Goal: Check status: Check status

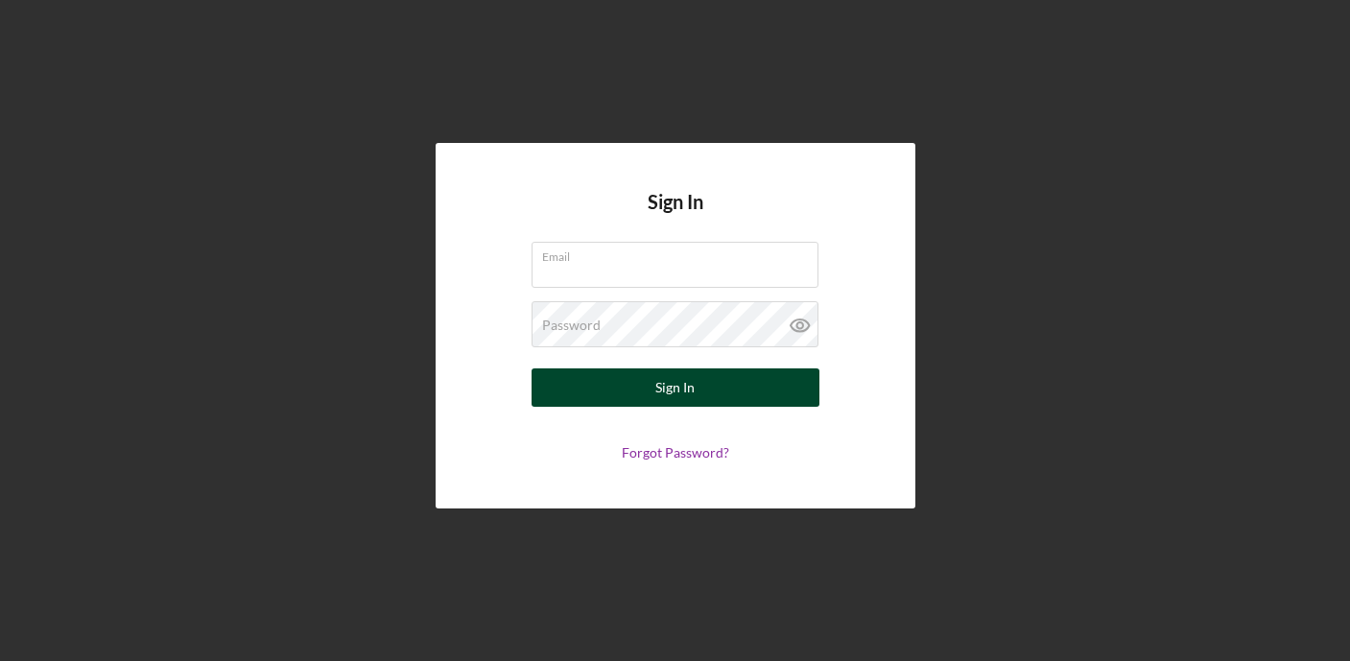
type input "[EMAIL_ADDRESS][DOMAIN_NAME]"
click at [667, 393] on div "Sign In" at bounding box center [674, 387] width 39 height 38
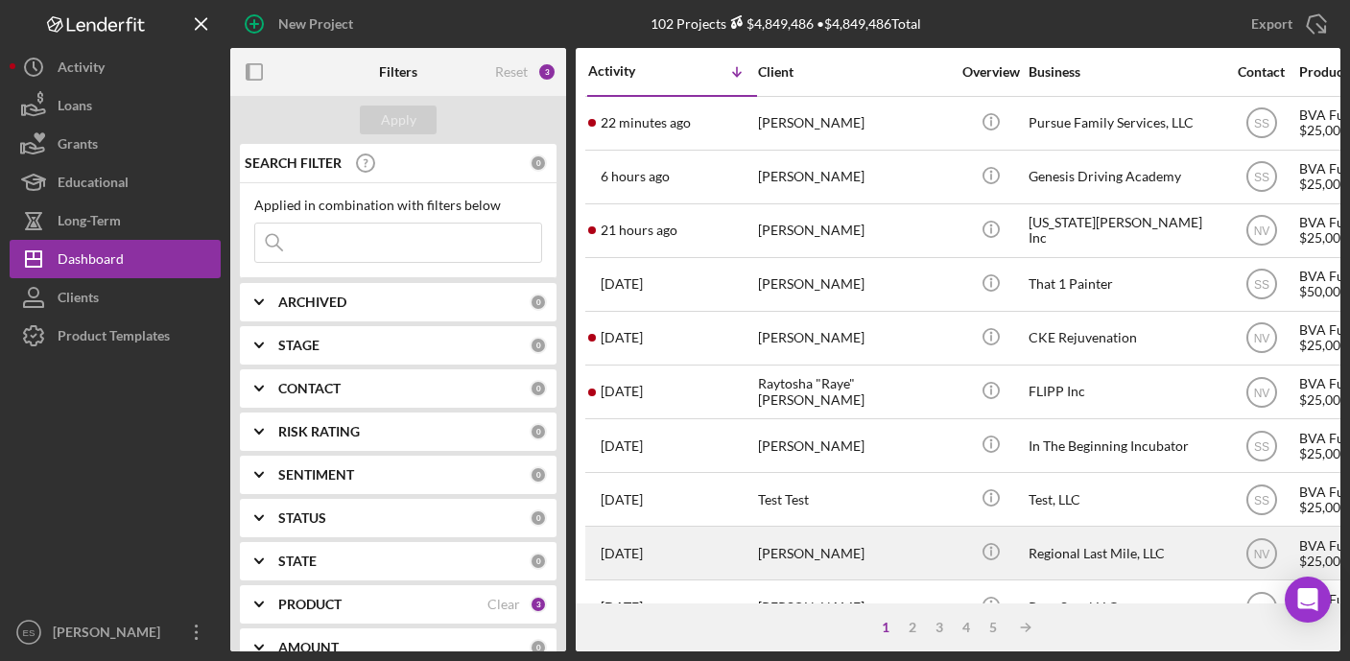
click at [1050, 542] on div "Regional Last Mile, LLC" at bounding box center [1124, 553] width 192 height 51
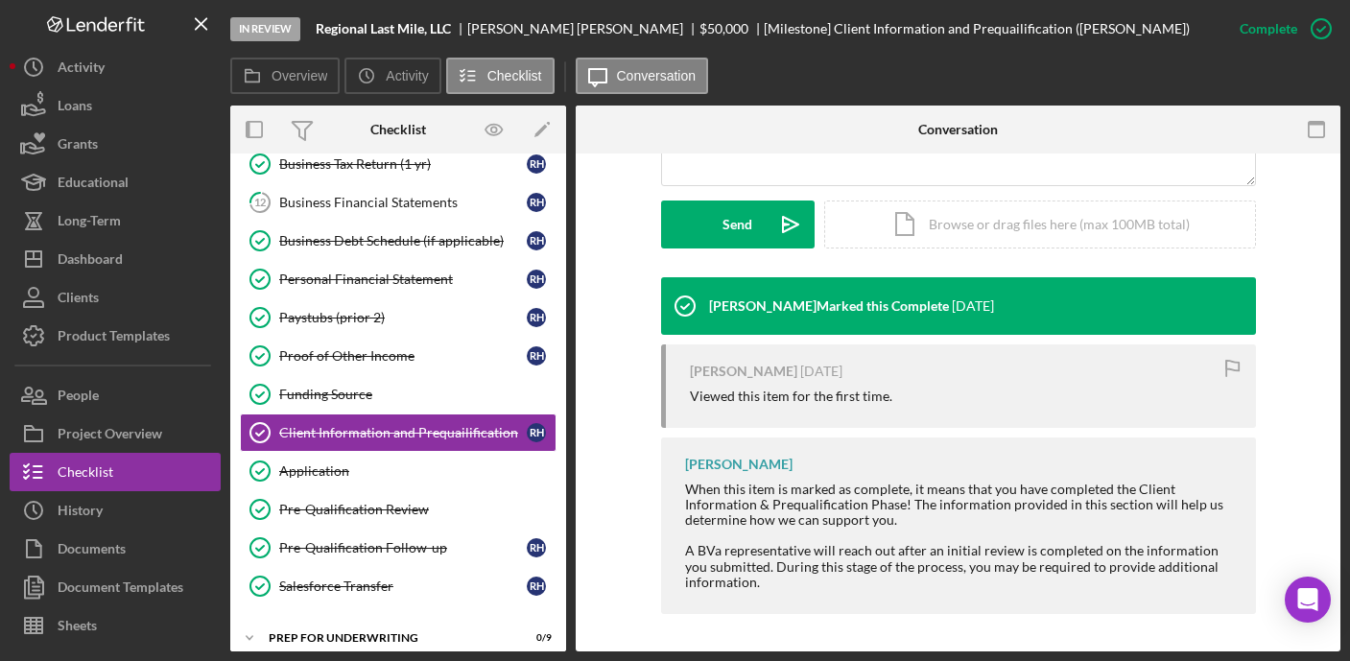
scroll to position [254, 0]
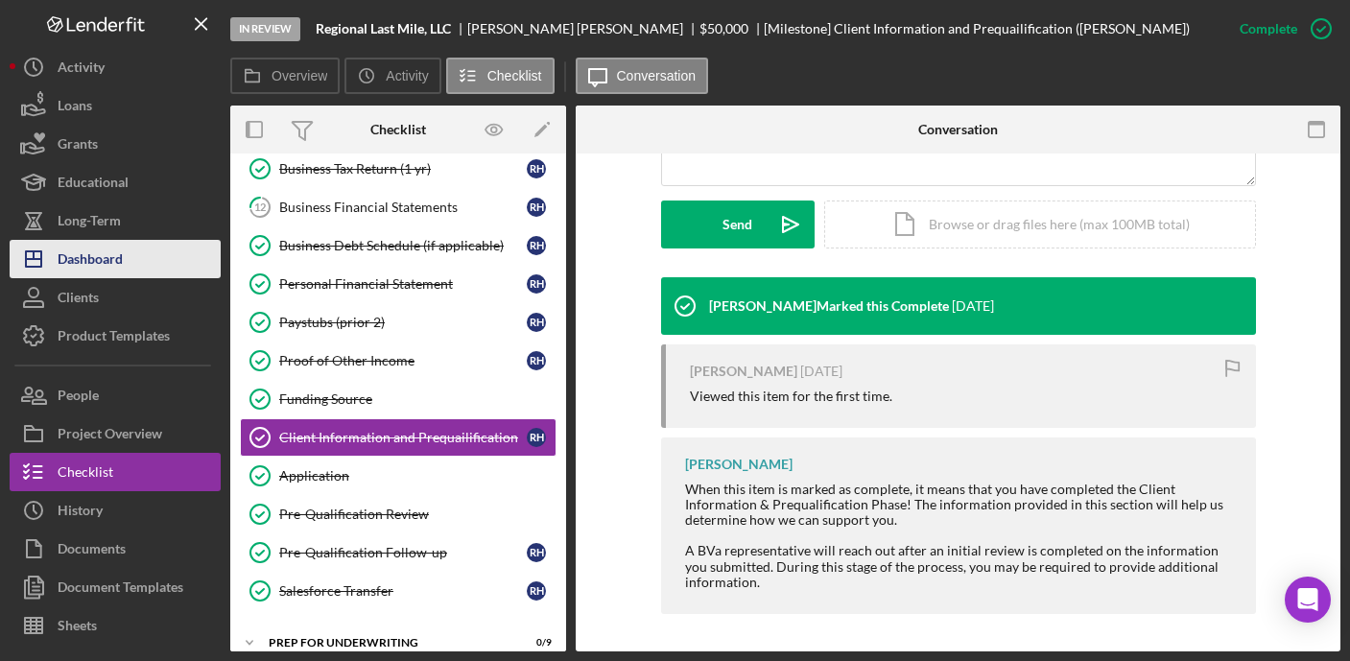
click at [115, 252] on div "Dashboard" at bounding box center [90, 261] width 65 height 43
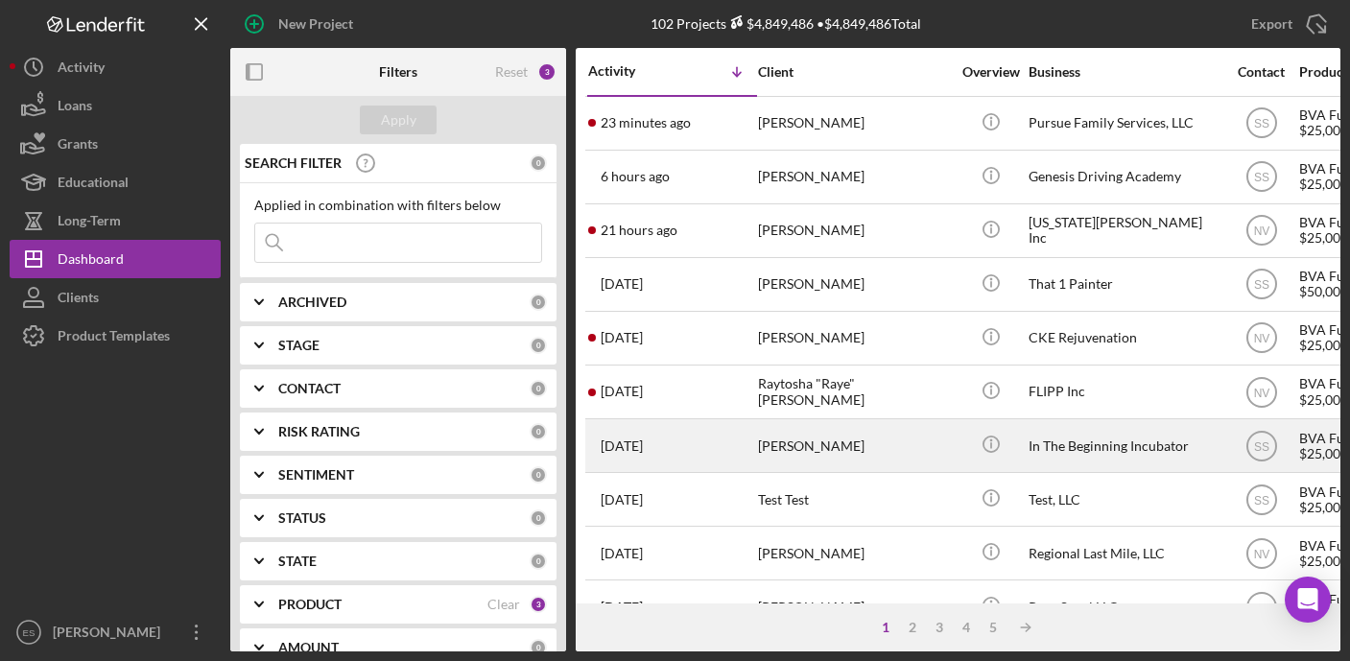
click at [1027, 437] on td "In The Beginning Incubator" at bounding box center [1125, 446] width 197 height 54
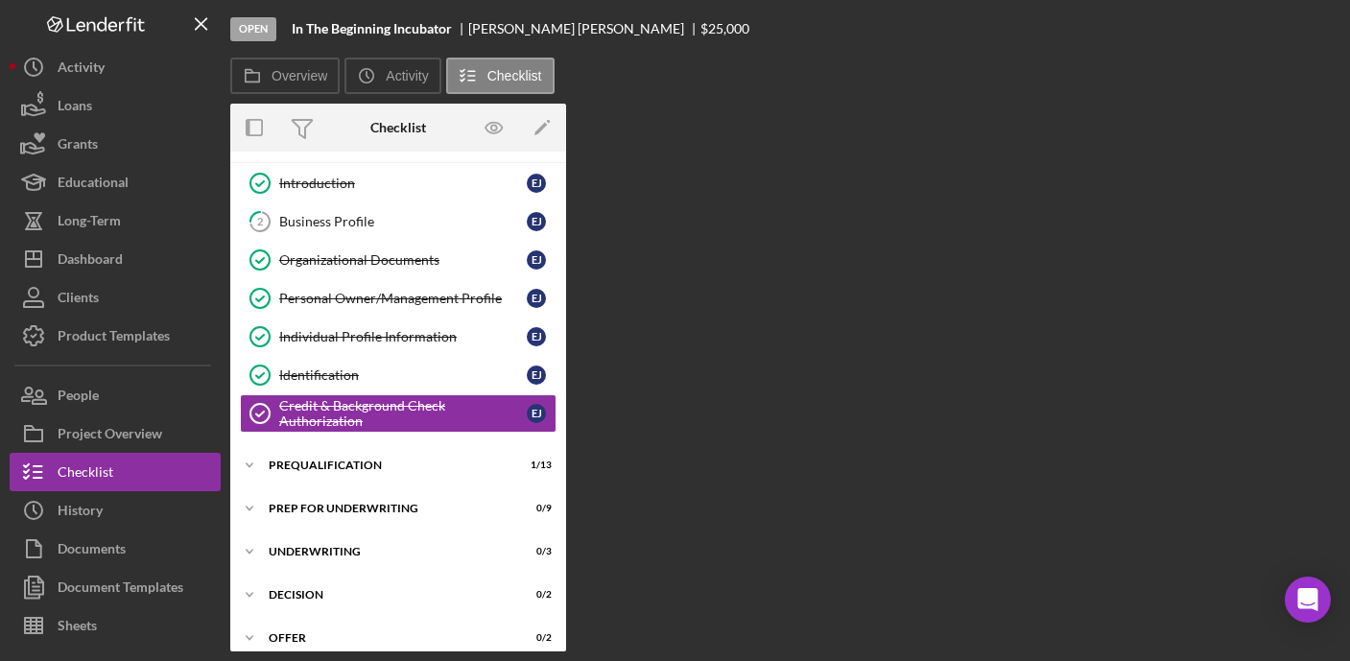
scroll to position [91, 0]
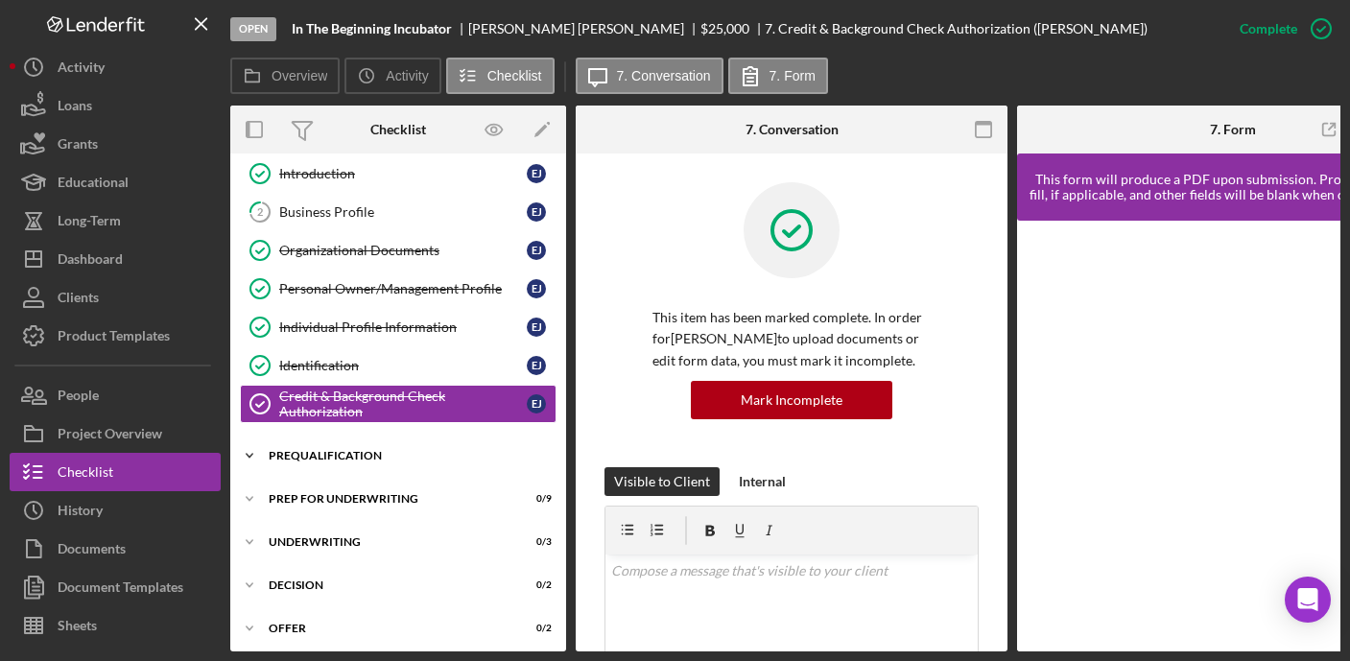
click at [349, 452] on div "Prequalification" at bounding box center [405, 456] width 273 height 12
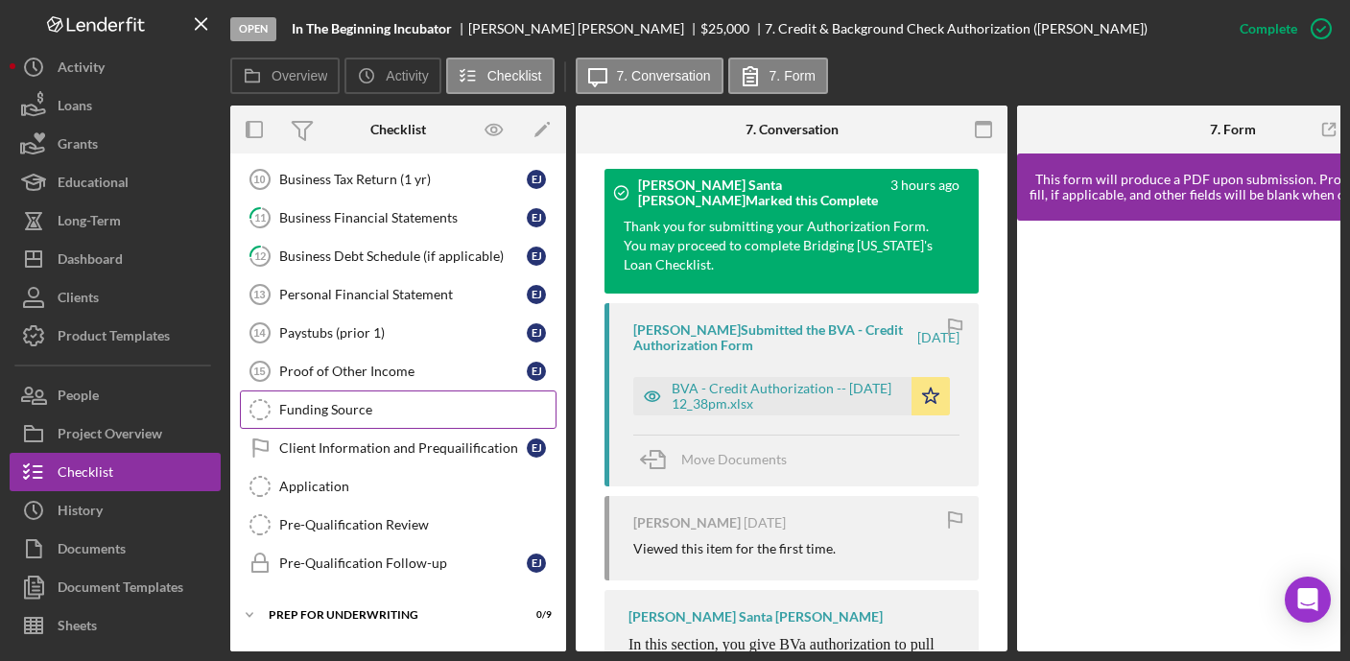
scroll to position [489, 0]
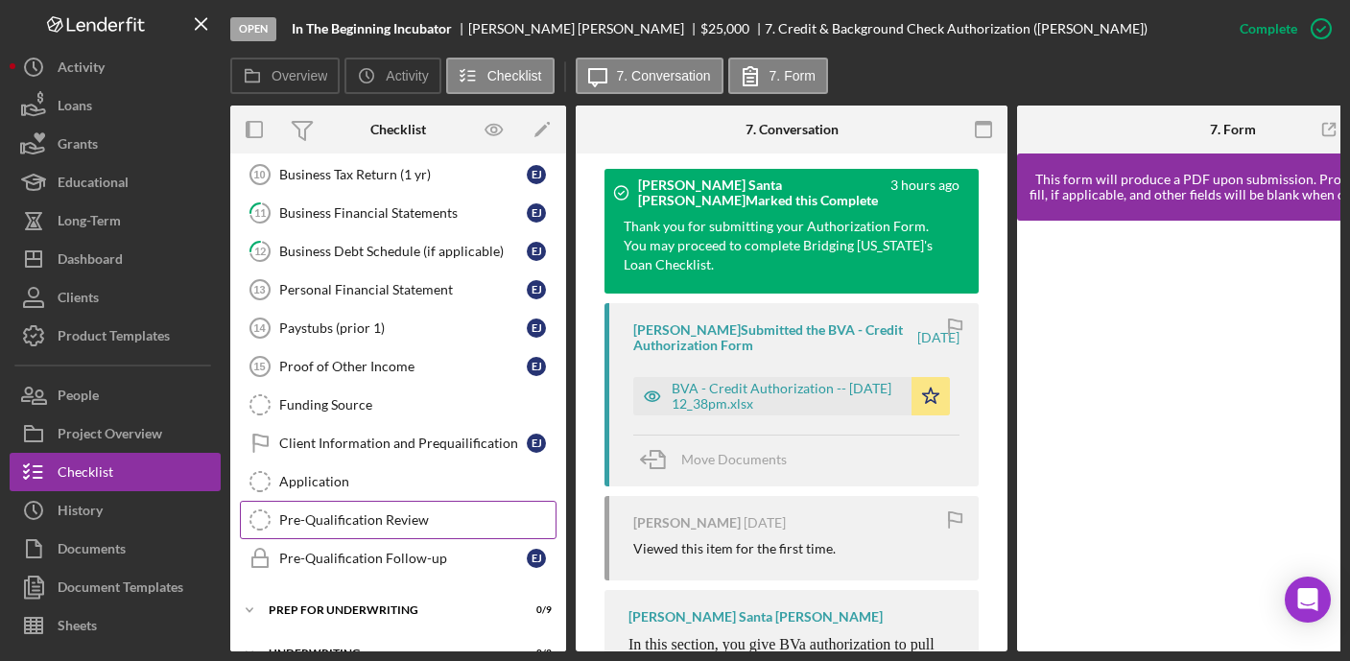
click at [376, 516] on div "Pre-Qualification Review" at bounding box center [417, 519] width 276 height 15
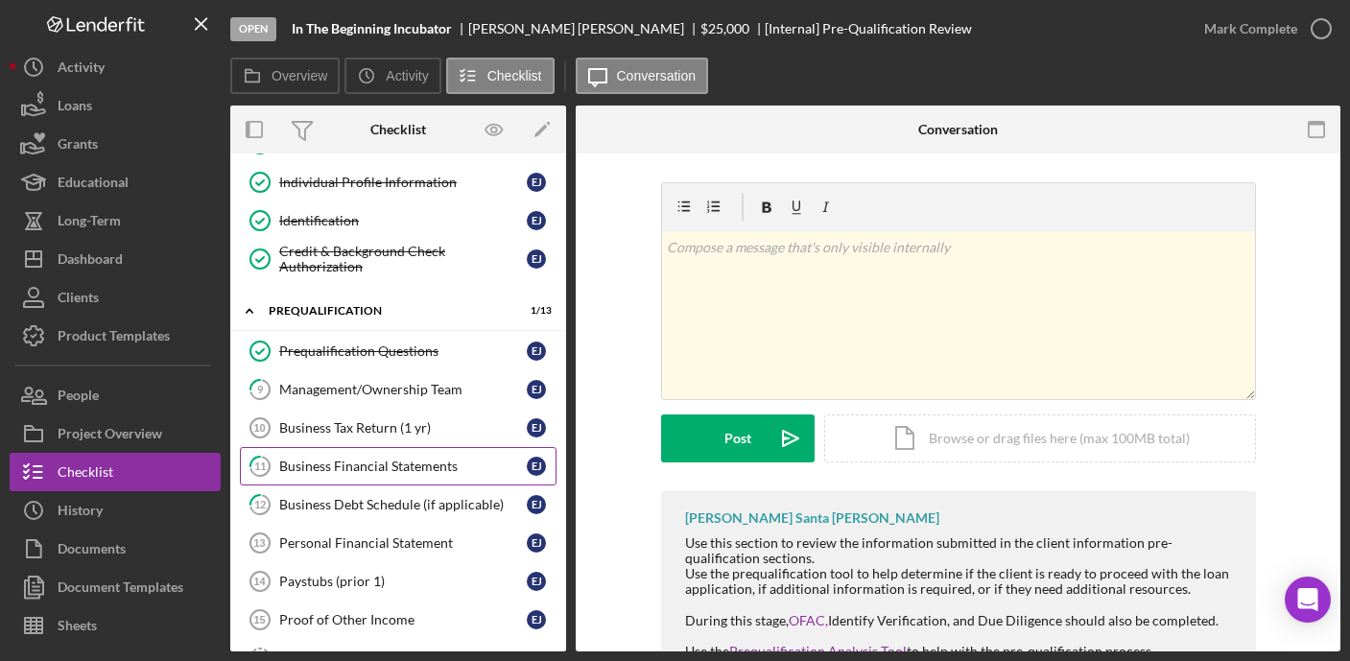
scroll to position [221, 0]
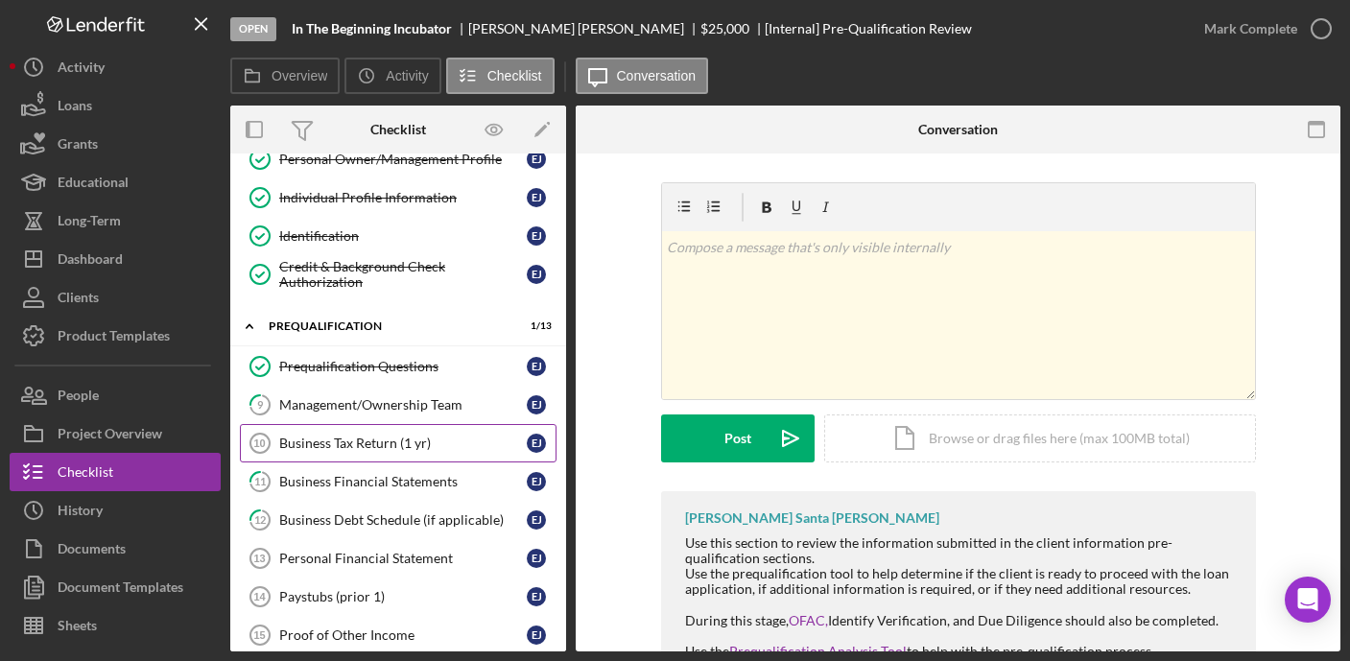
click at [408, 454] on link "Business Tax Return (1 yr) 10 Business Tax Return (1 yr) [PERSON_NAME]" at bounding box center [398, 443] width 317 height 38
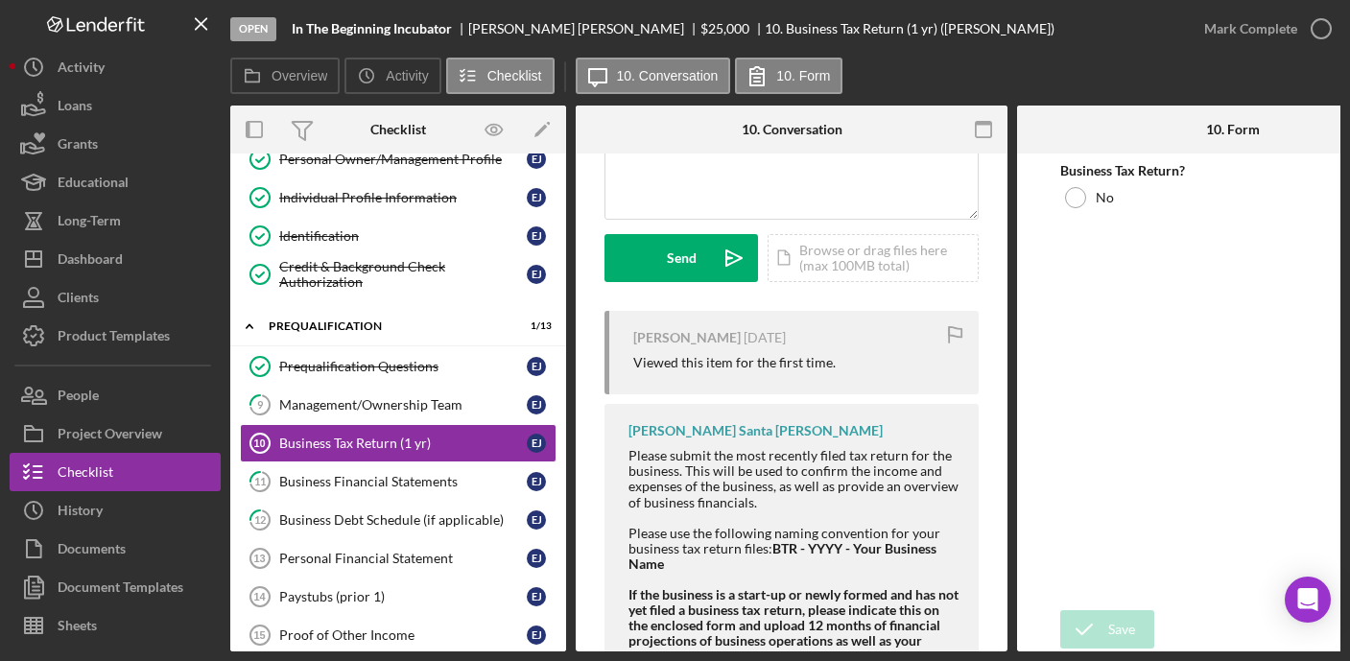
scroll to position [274, 0]
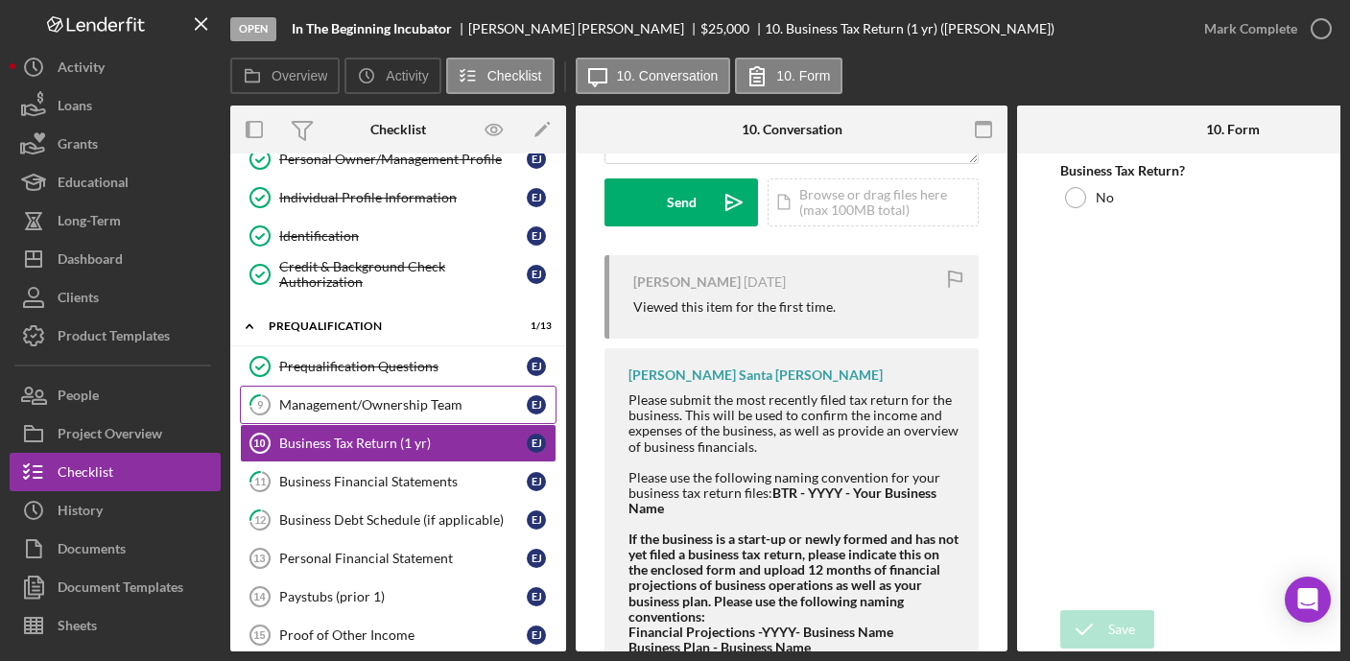
click at [424, 411] on div "Management/Ownership Team" at bounding box center [402, 404] width 247 height 15
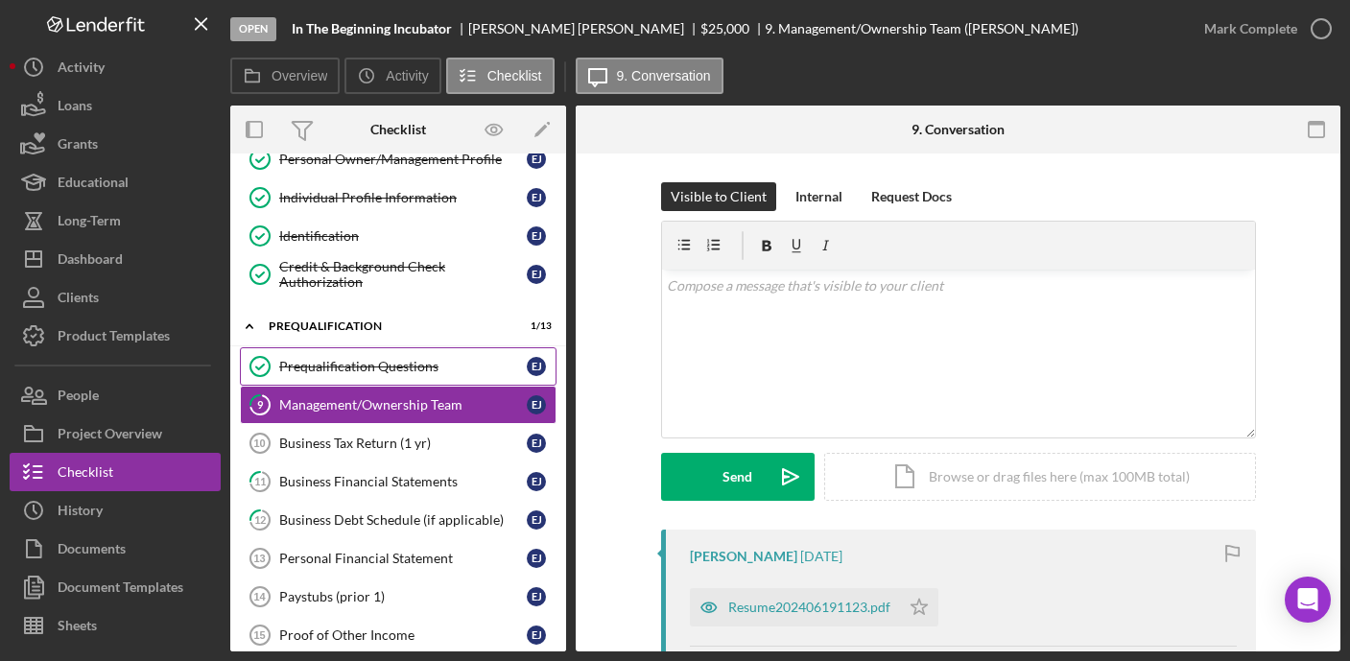
click at [401, 370] on div "Prequalification Questions" at bounding box center [402, 366] width 247 height 15
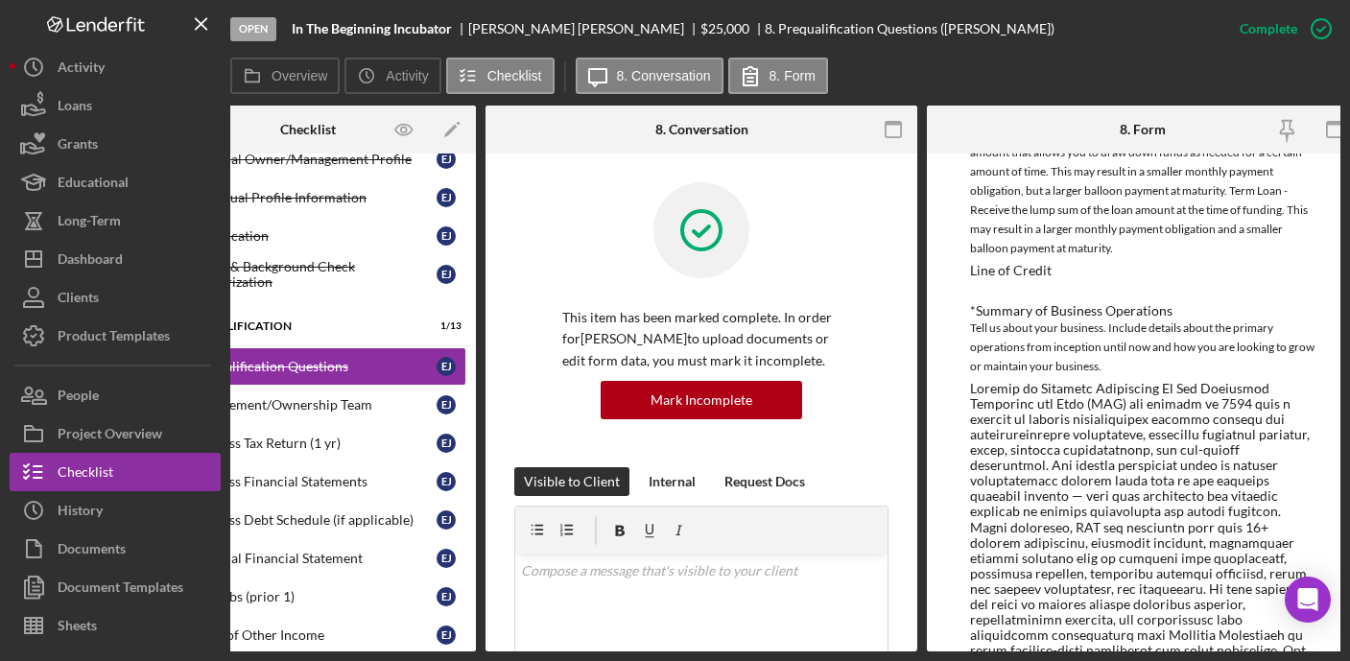
scroll to position [0, 108]
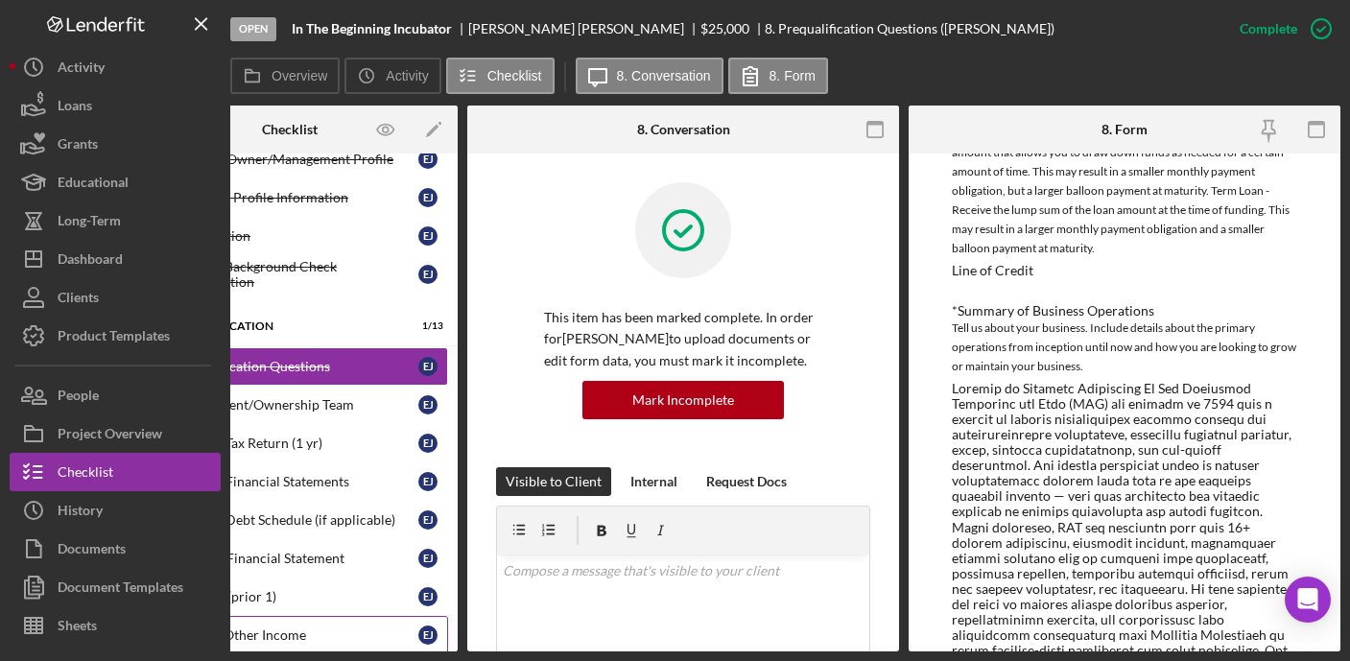
drag, startPoint x: 373, startPoint y: 651, endPoint x: 238, endPoint y: 629, distance: 137.0
click at [246, 633] on div "Open In The Beginning Incubator [PERSON_NAME] $25,000 $25,000 8. Prequalificati…" at bounding box center [675, 330] width 1350 height 661
click at [275, 652] on div "Open In The Beginning Incubator [PERSON_NAME] $25,000 $25,000 8. Prequalificati…" at bounding box center [675, 330] width 1350 height 661
drag, startPoint x: 344, startPoint y: 650, endPoint x: 246, endPoint y: 649, distance: 98.8
click at [247, 649] on div "Open In The Beginning Incubator [PERSON_NAME] $25,000 $25,000 8. Prequalificati…" at bounding box center [675, 330] width 1350 height 661
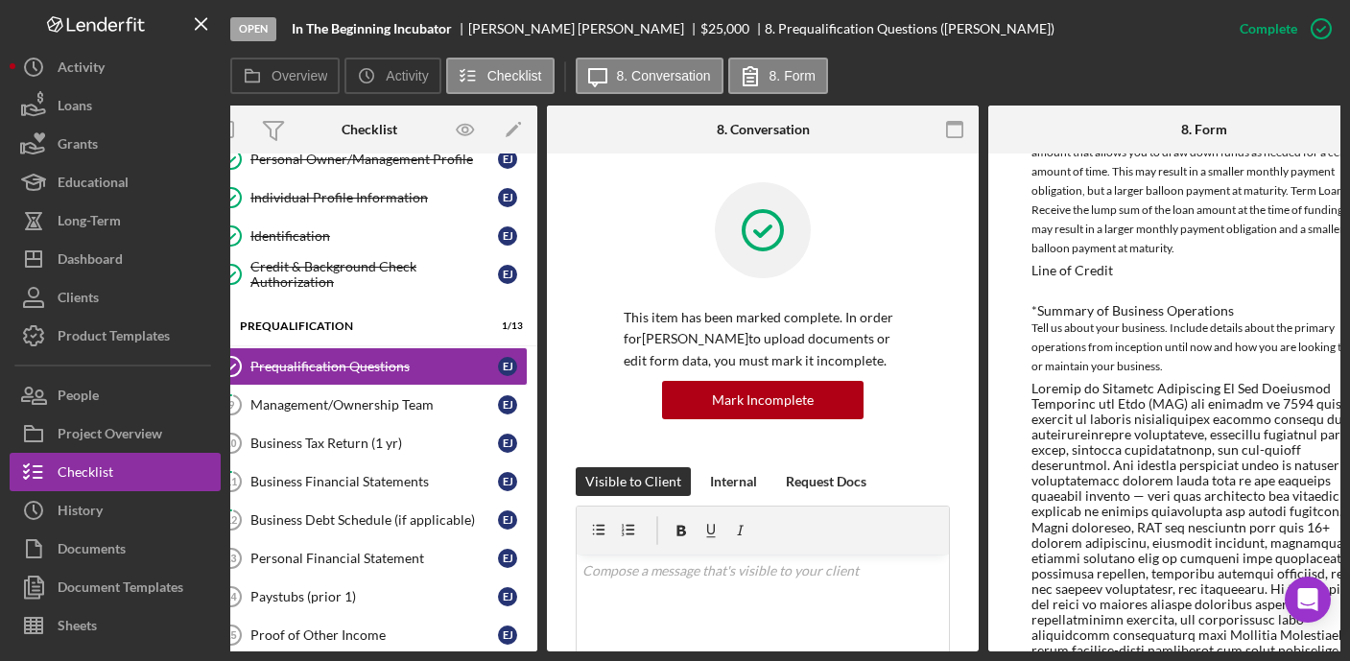
scroll to position [0, 0]
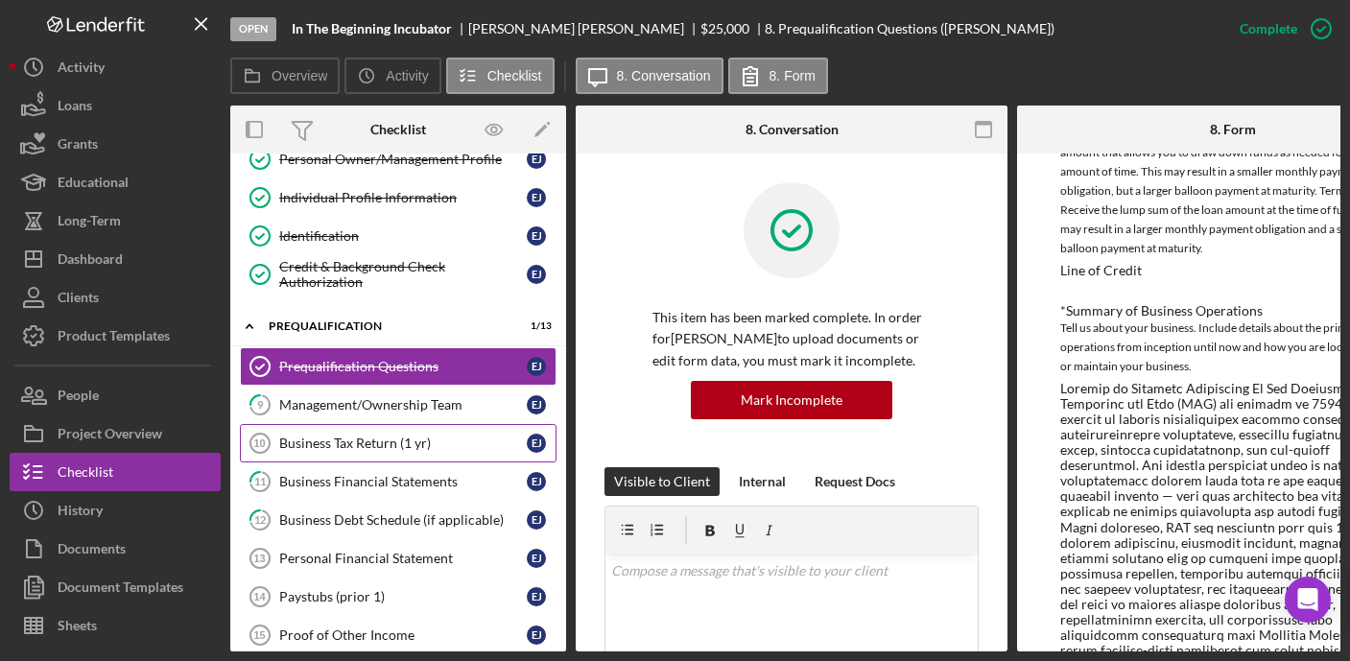
click at [435, 446] on div "Business Tax Return (1 yr)" at bounding box center [402, 442] width 247 height 15
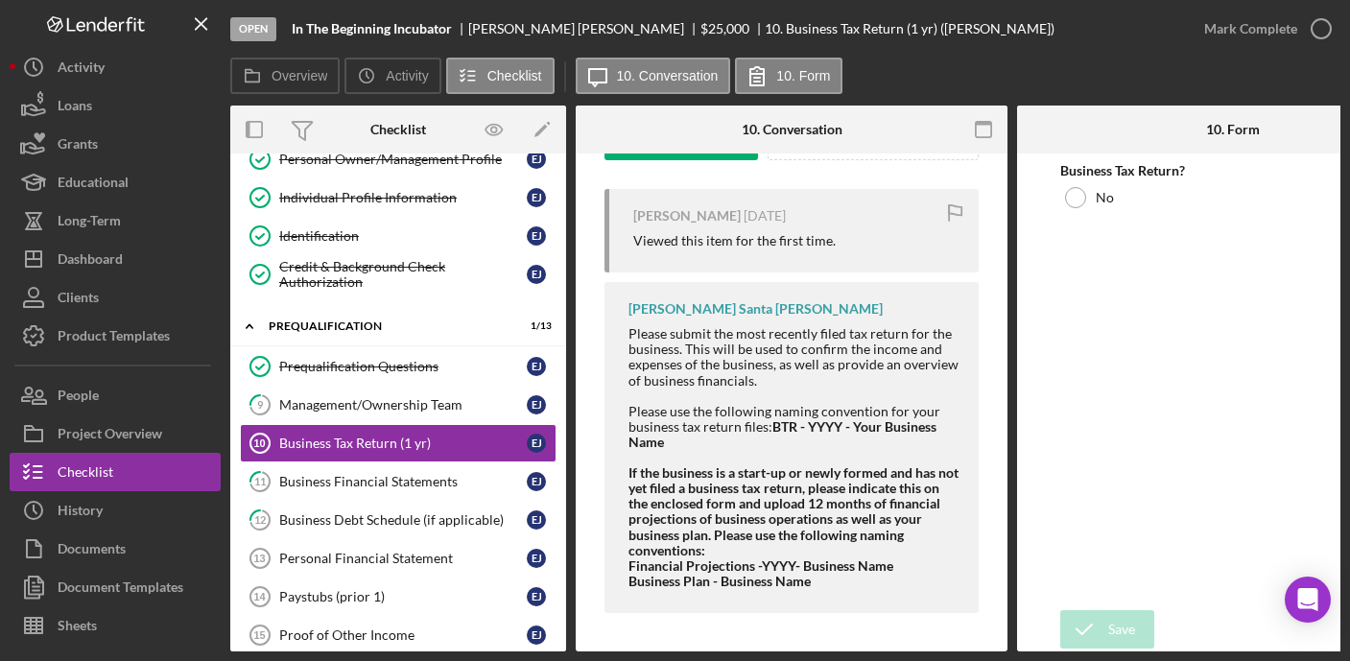
scroll to position [346, 0]
click at [390, 479] on div "Business Financial Statements" at bounding box center [402, 481] width 247 height 15
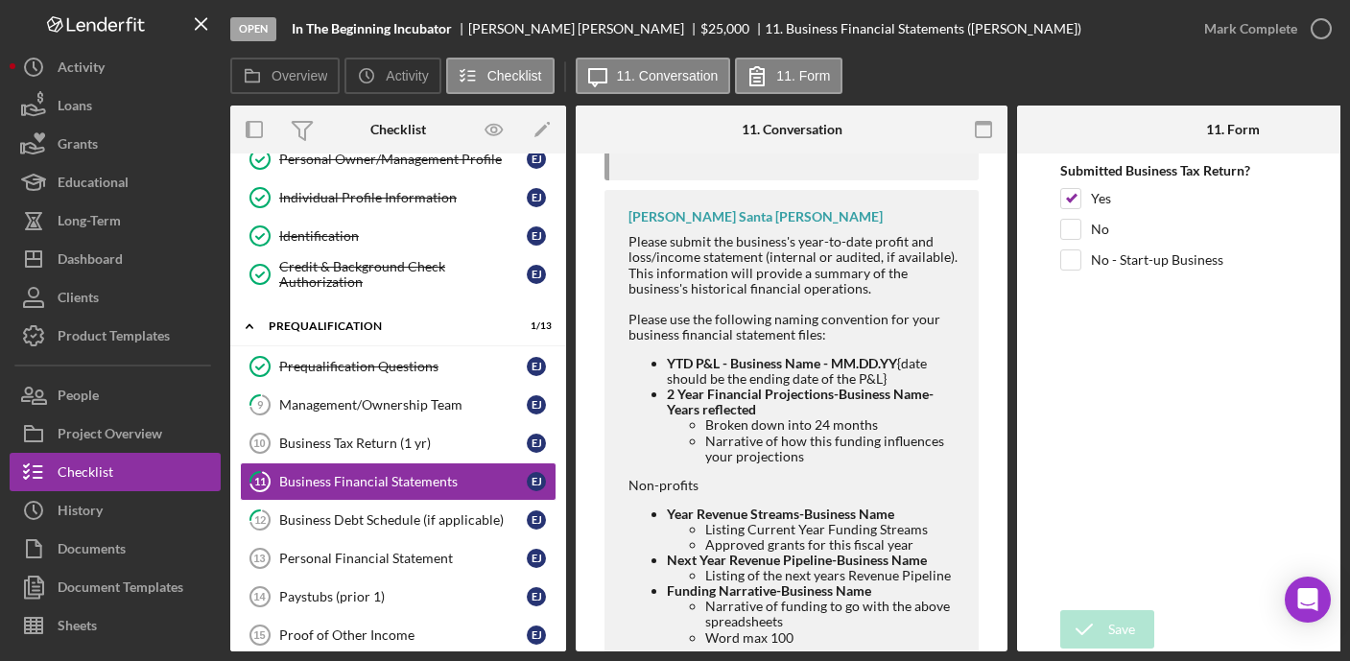
scroll to position [694, 0]
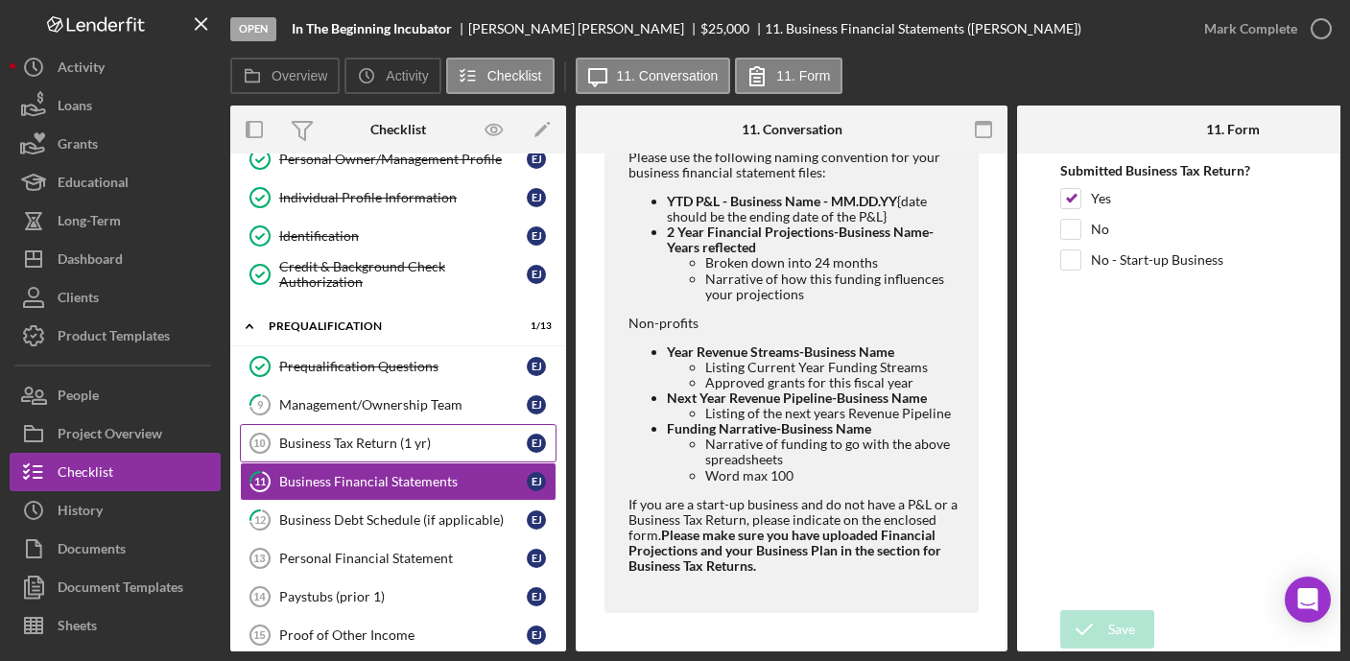
click at [406, 444] on div "Business Tax Return (1 yr)" at bounding box center [402, 442] width 247 height 15
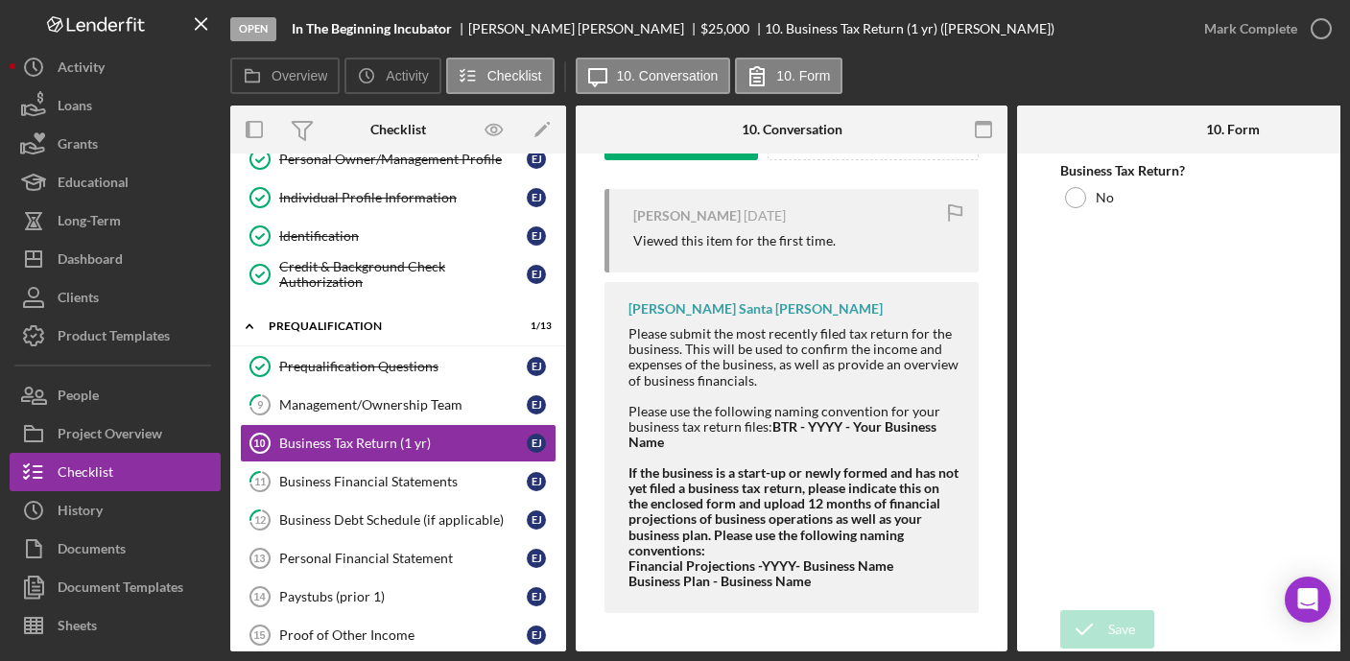
scroll to position [346, 0]
drag, startPoint x: 446, startPoint y: 524, endPoint x: 435, endPoint y: 517, distance: 13.3
click at [446, 525] on div "Business Debt Schedule (if applicable)" at bounding box center [402, 519] width 247 height 15
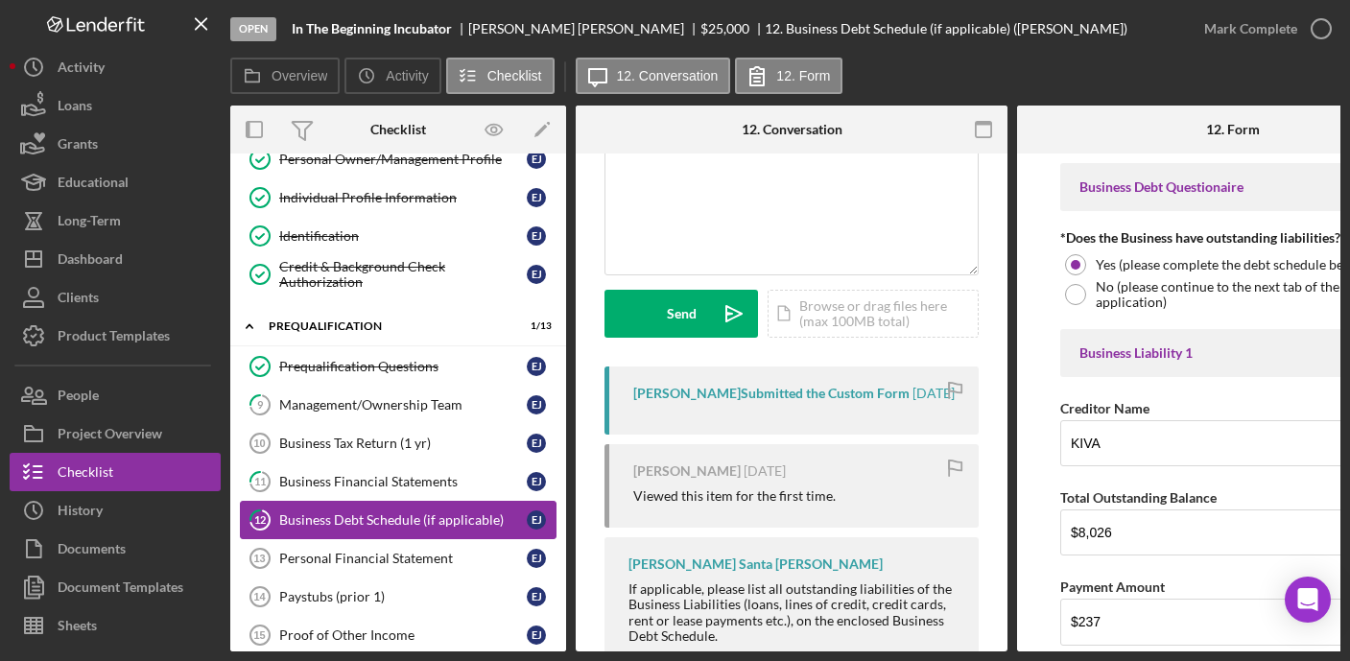
scroll to position [216, 0]
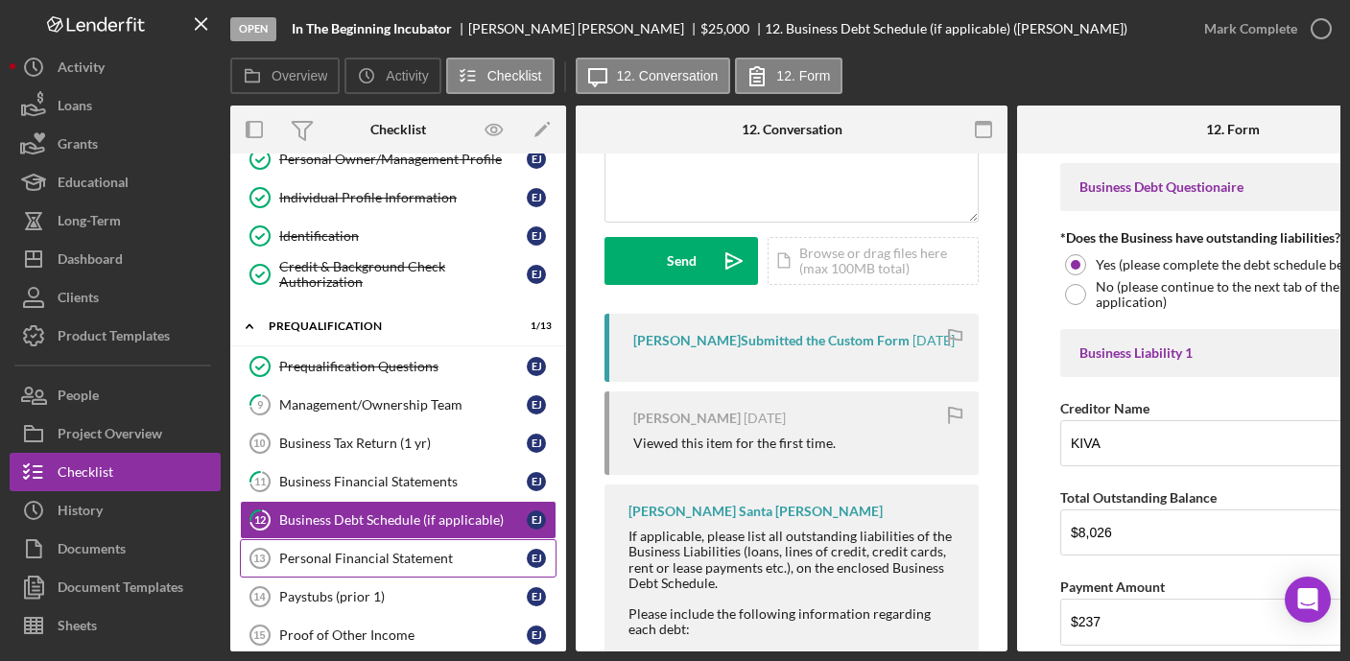
click at [425, 562] on div "Personal Financial Statement" at bounding box center [402, 558] width 247 height 15
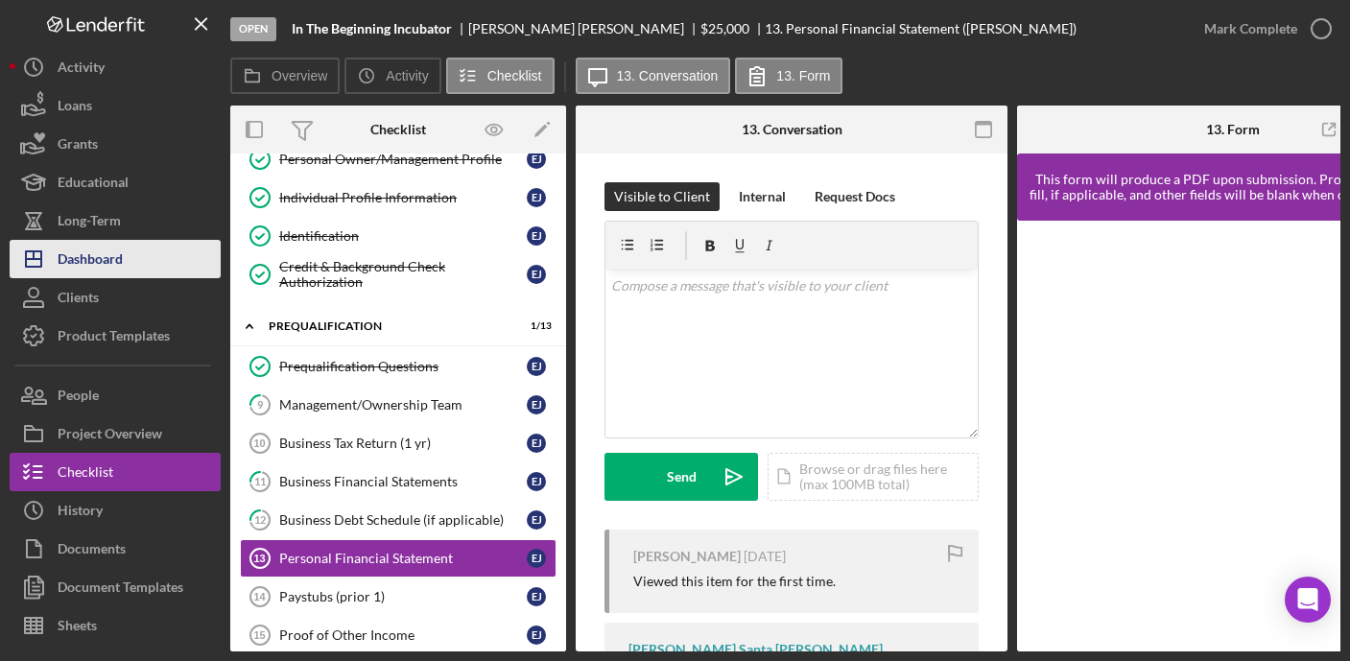
click at [84, 262] on div "Dashboard" at bounding box center [90, 261] width 65 height 43
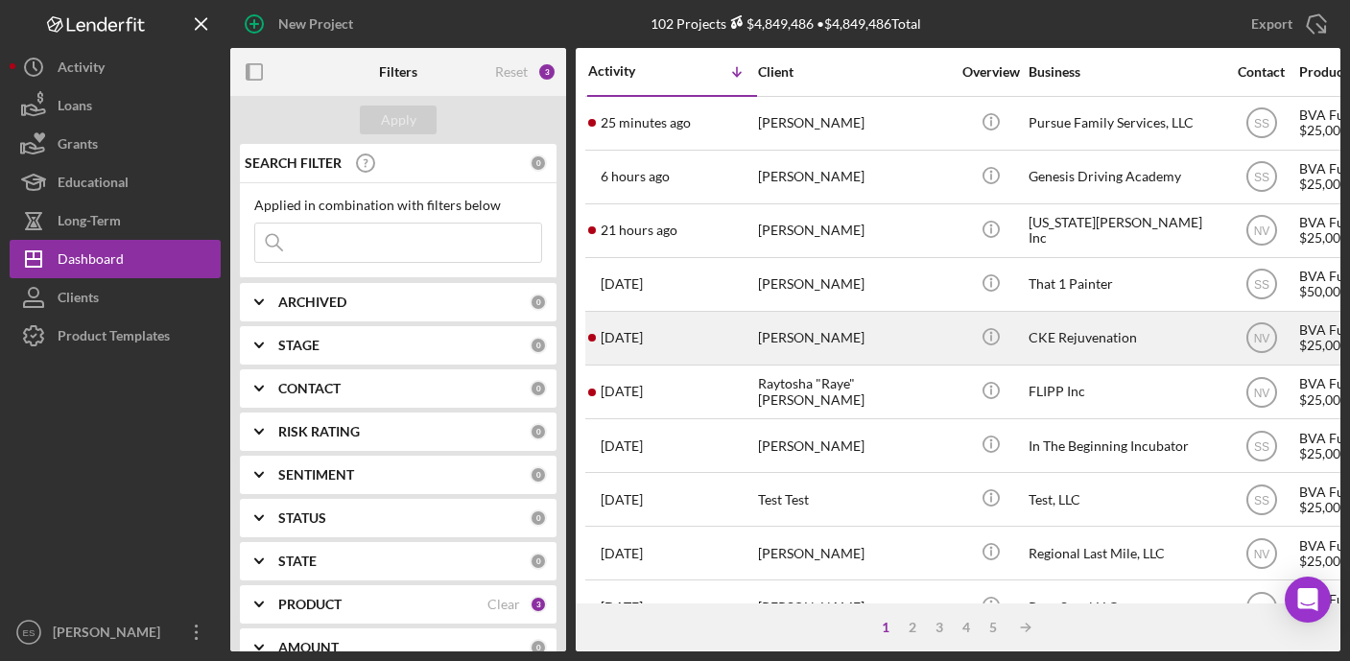
click at [917, 330] on div "[PERSON_NAME]" at bounding box center [854, 338] width 192 height 51
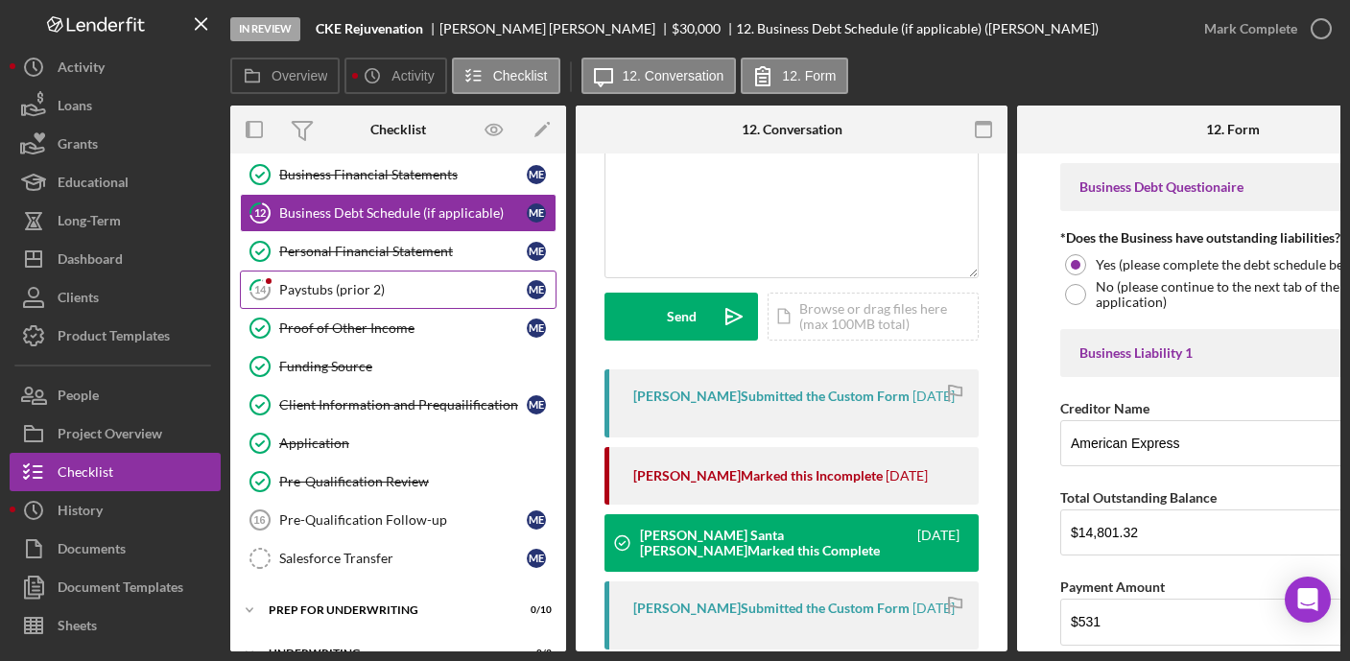
click at [336, 284] on div "Paystubs (prior 2)" at bounding box center [402, 289] width 247 height 15
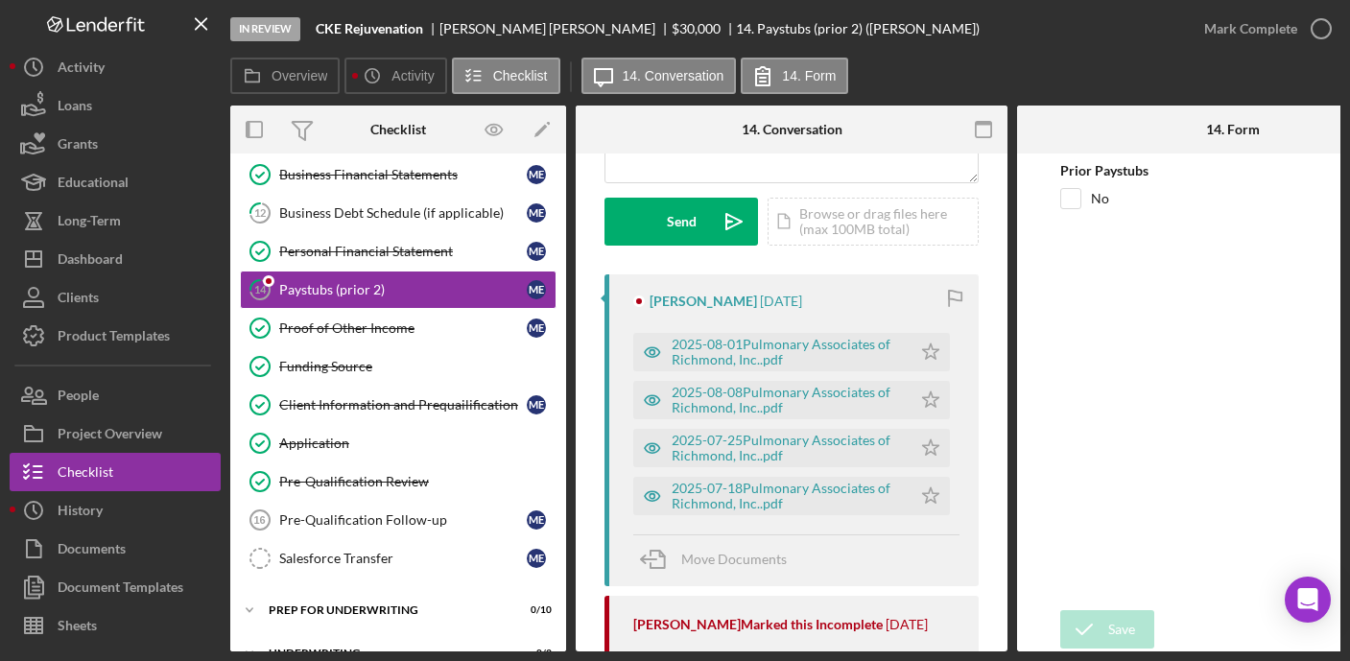
scroll to position [137, 0]
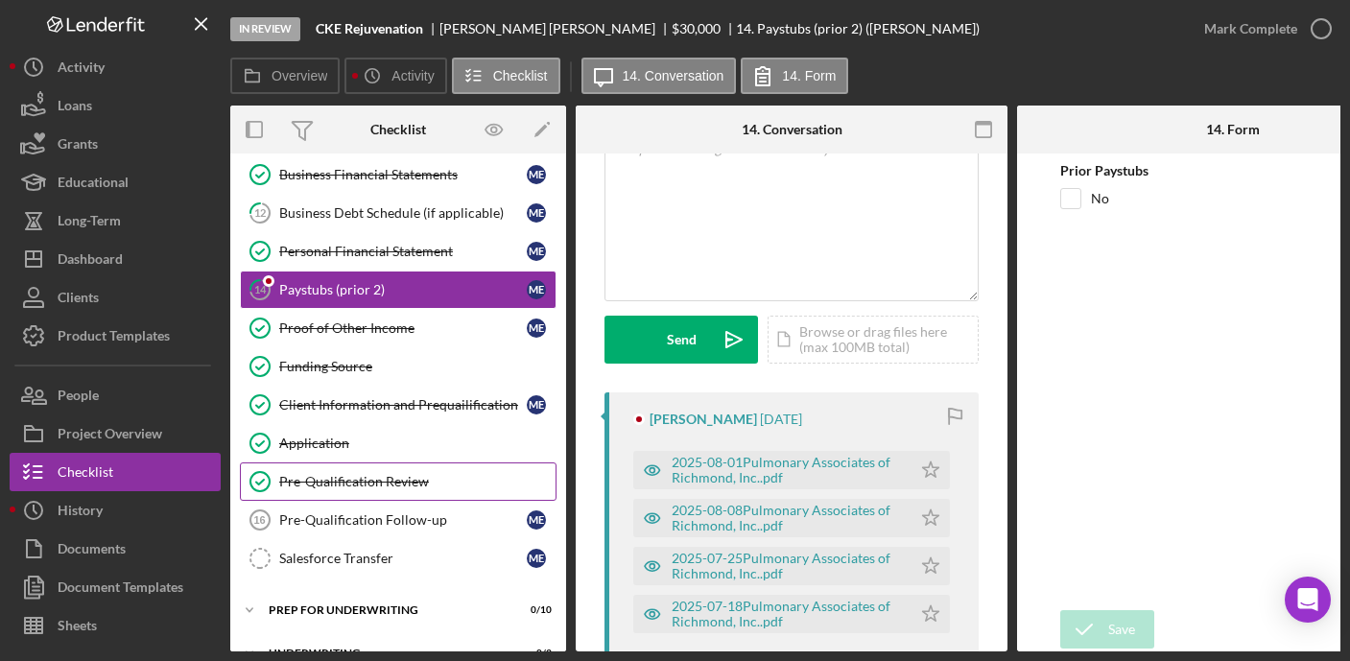
click at [364, 477] on div "Pre-Qualification Review" at bounding box center [417, 481] width 276 height 15
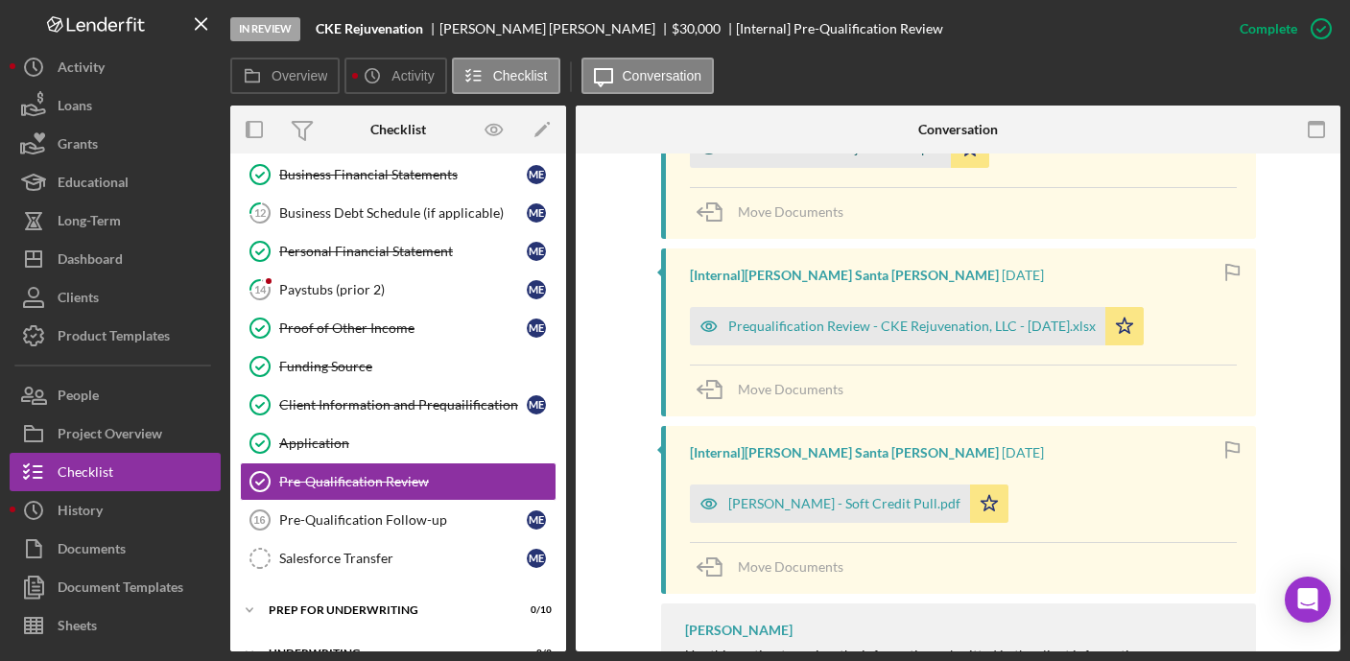
scroll to position [995, 0]
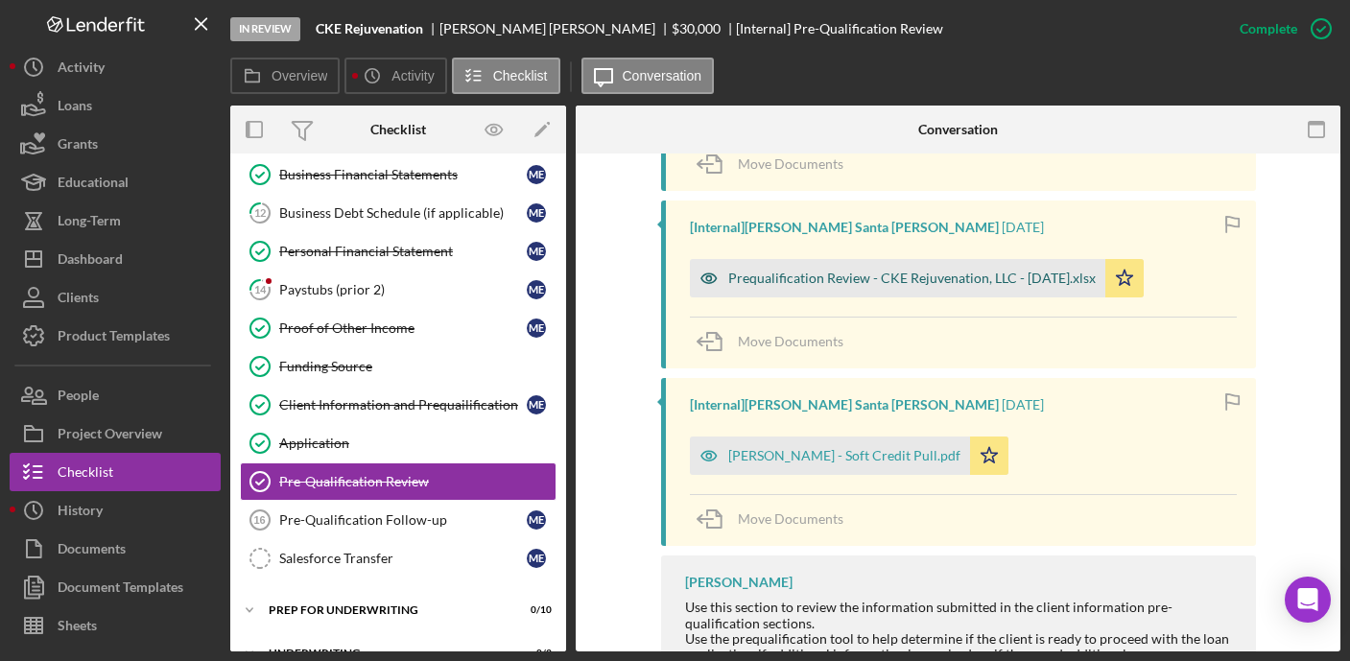
click at [796, 272] on div "Prequalification Review - CKE Rejuvenation, LLC - [DATE].xlsx" at bounding box center [911, 277] width 367 height 15
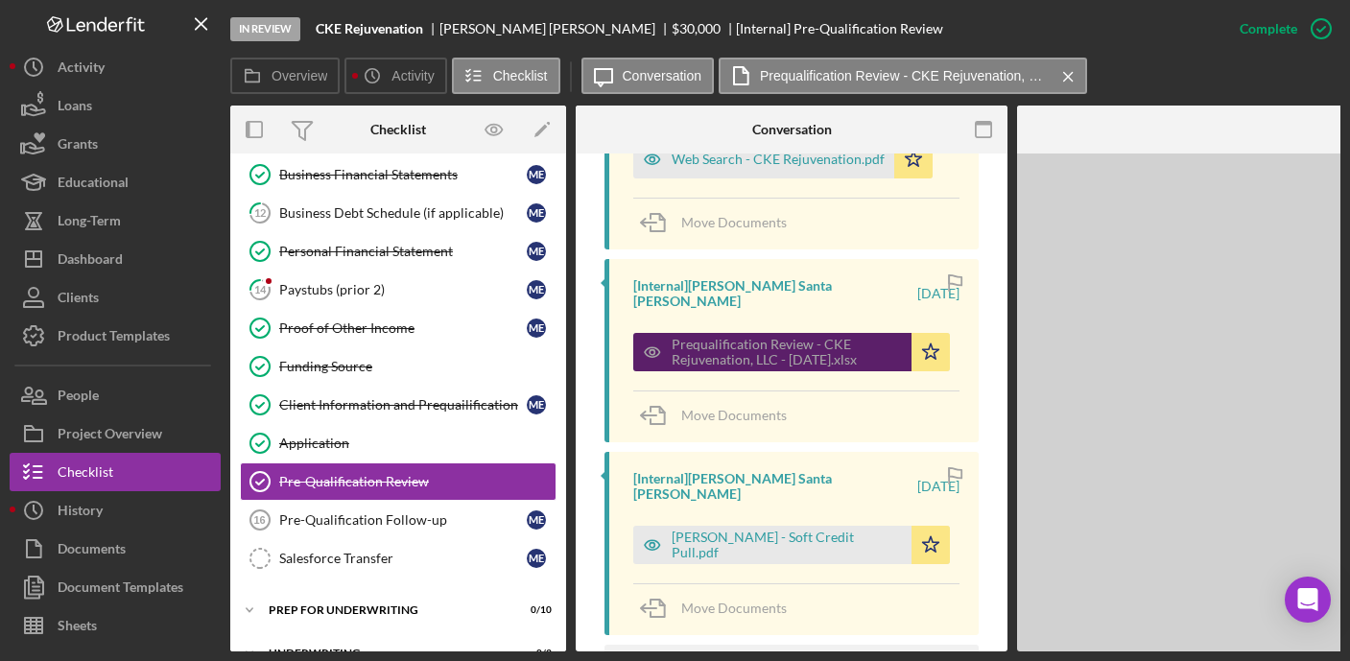
scroll to position [1012, 0]
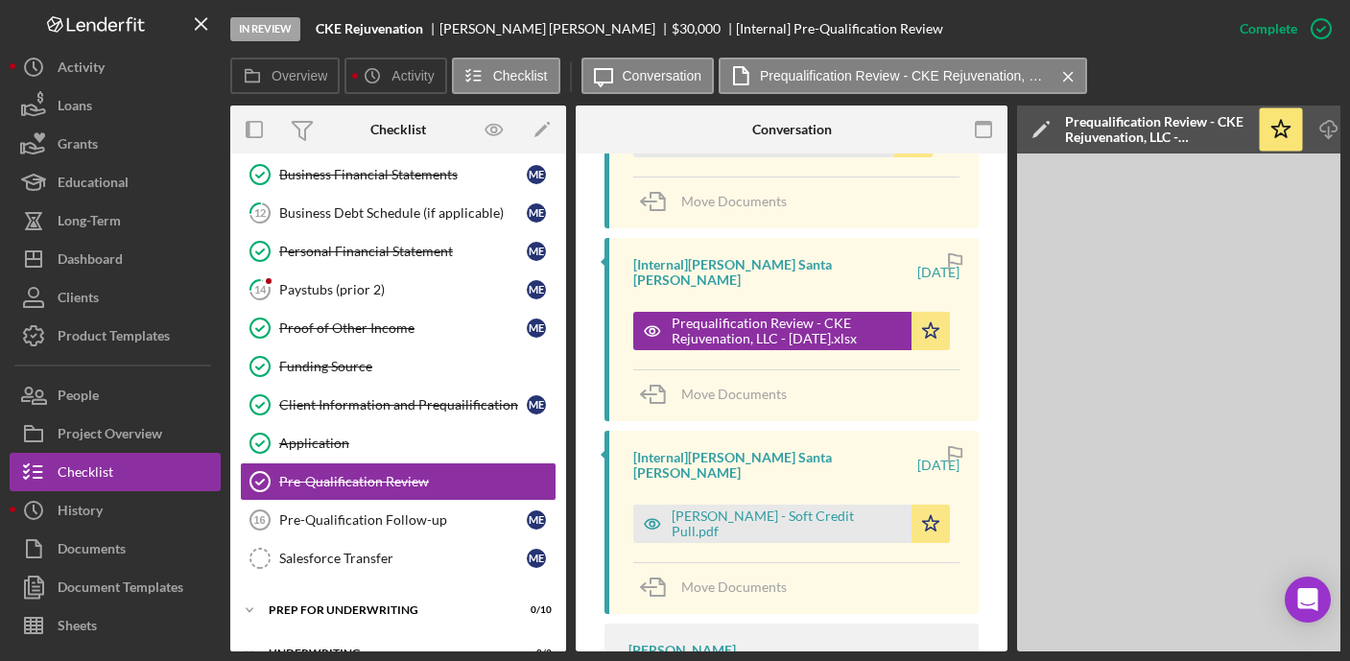
click at [1154, 651] on div "In Review CKE Rejuvenation [PERSON_NAME] $30,000 $30,000 [Internal] Pre-Qualifi…" at bounding box center [675, 330] width 1350 height 661
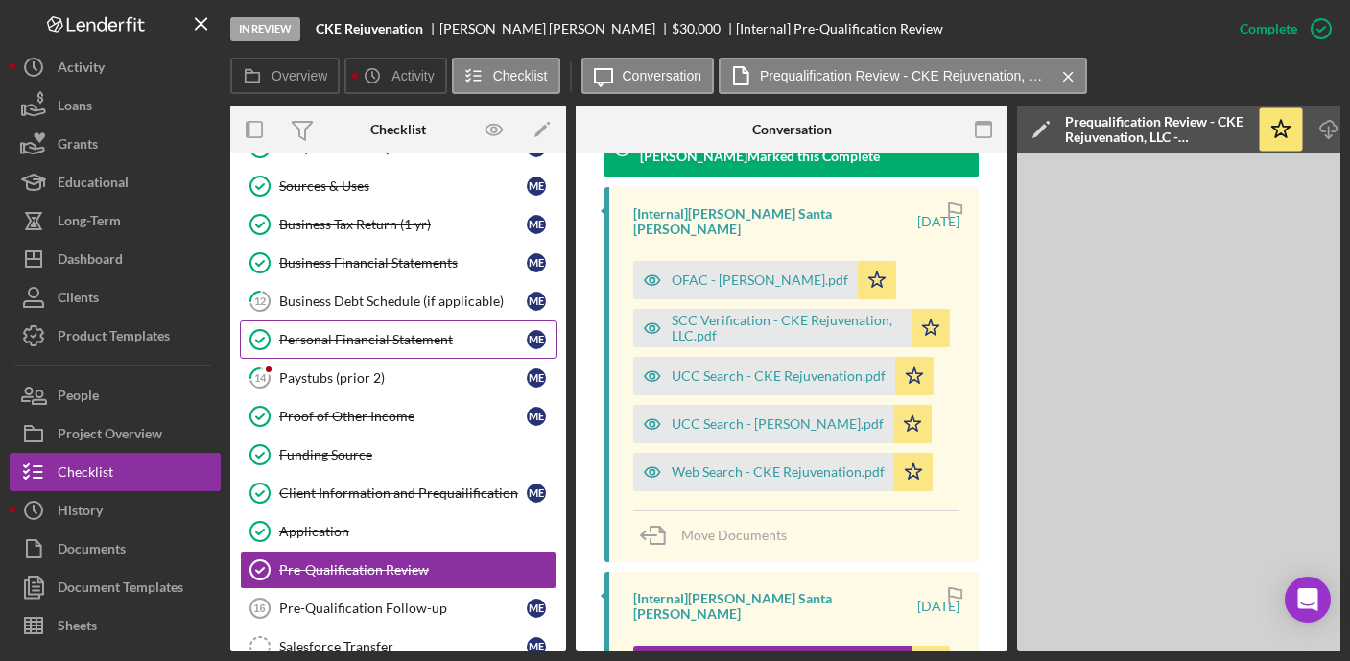
scroll to position [159, 0]
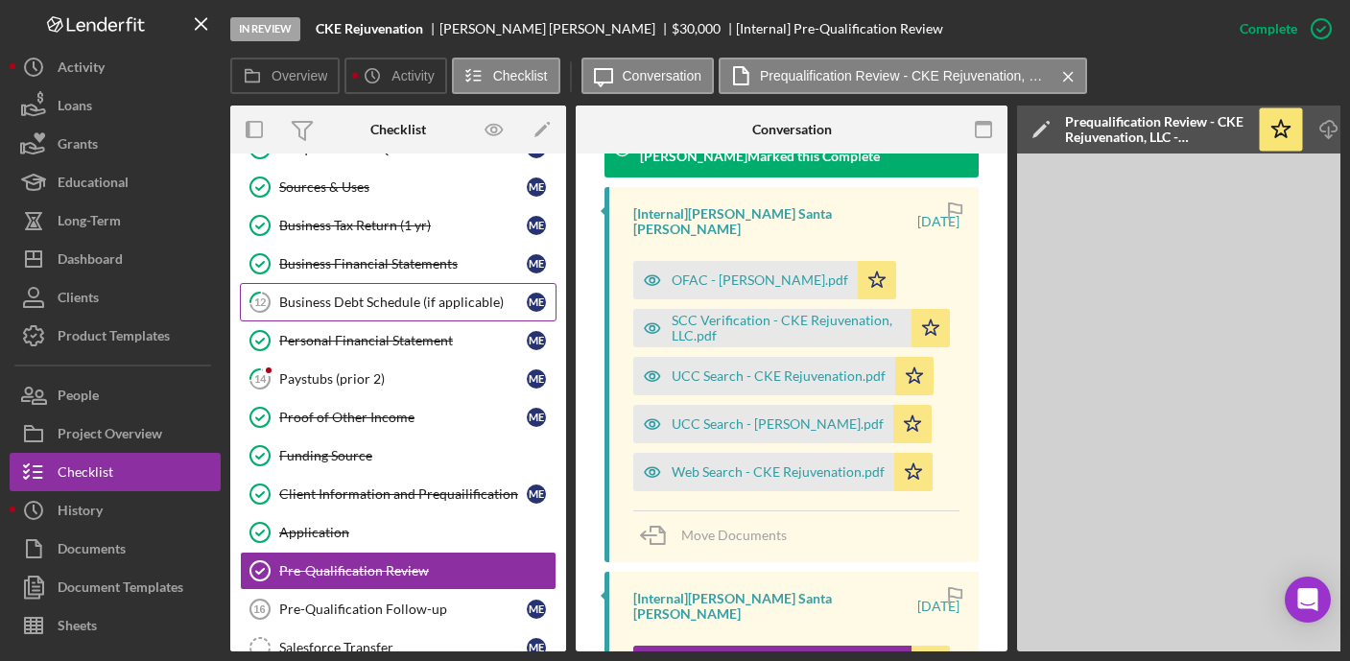
click at [436, 295] on link "12 Business Debt Schedule (if applicable) M E" at bounding box center [398, 302] width 317 height 38
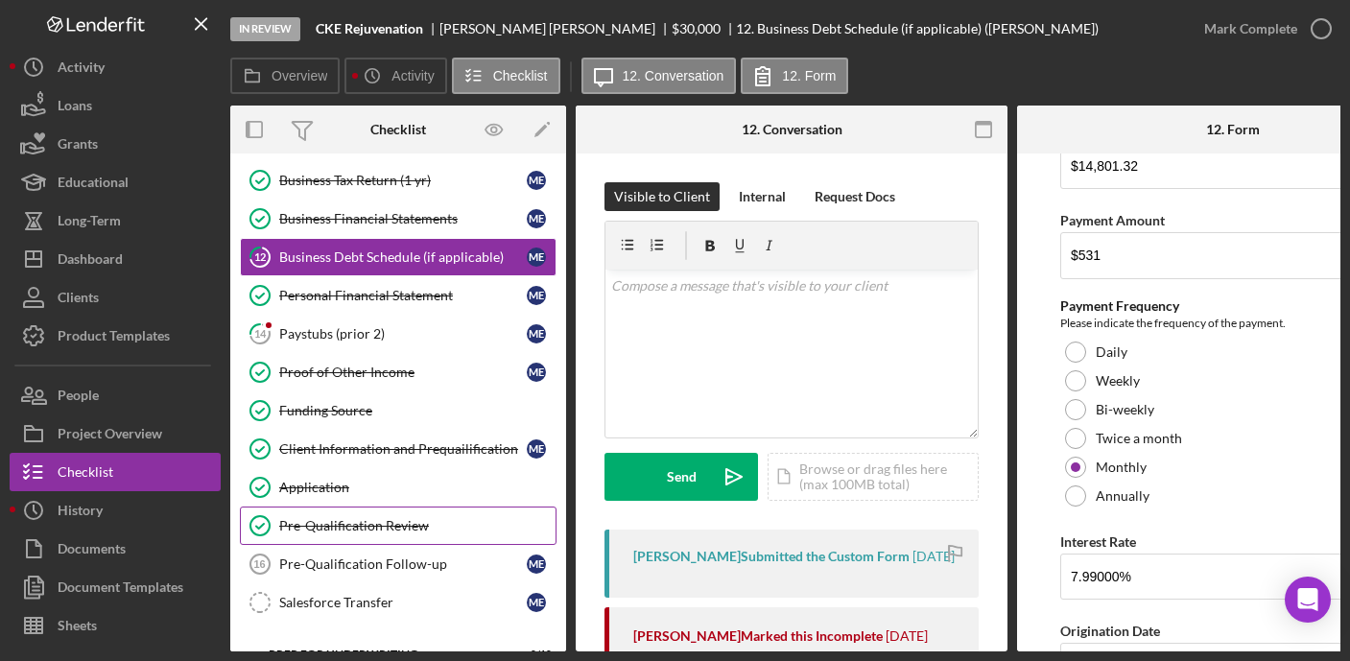
scroll to position [206, 0]
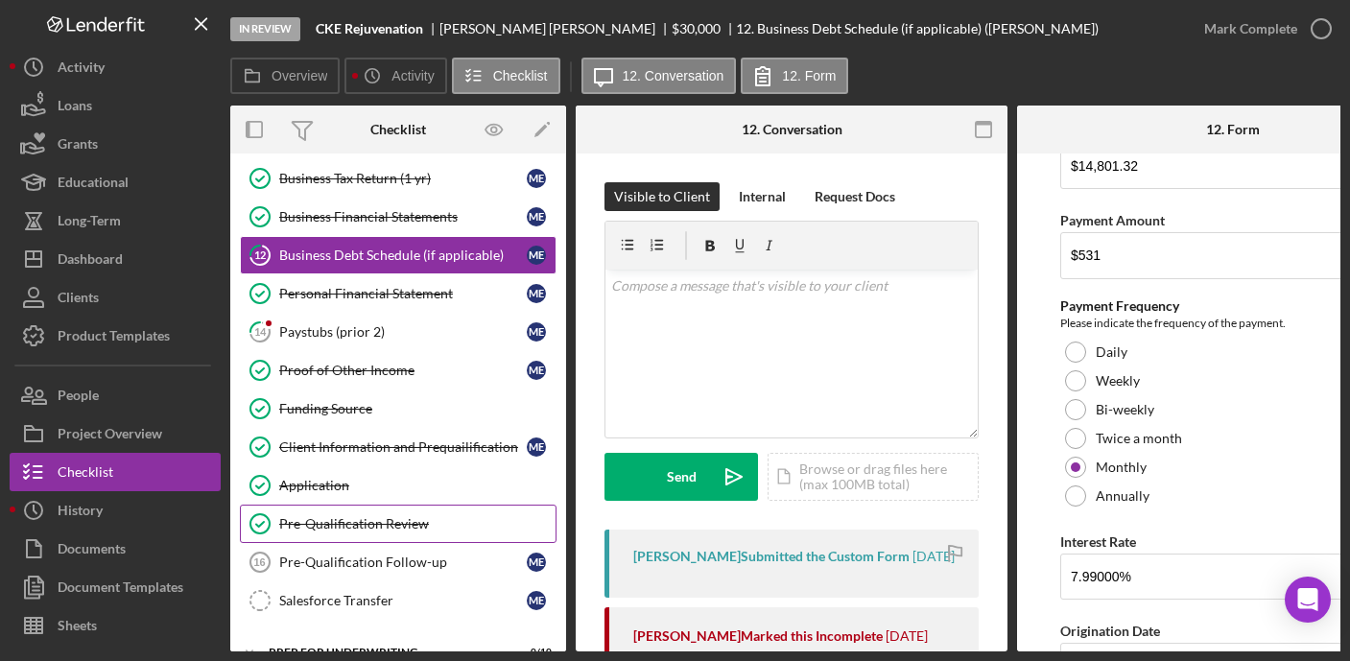
click at [354, 527] on div "Pre-Qualification Review" at bounding box center [417, 523] width 276 height 15
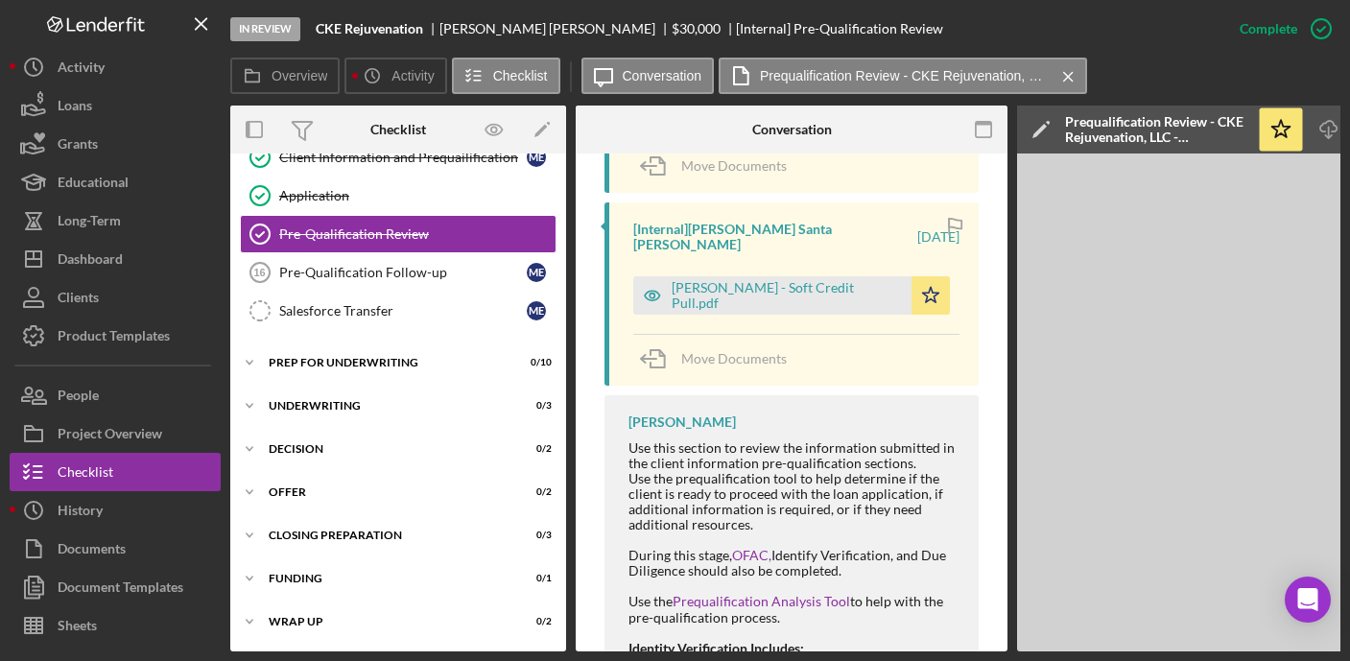
scroll to position [1239, 0]
click at [368, 265] on div "Pre-Qualification Follow-up" at bounding box center [402, 272] width 247 height 15
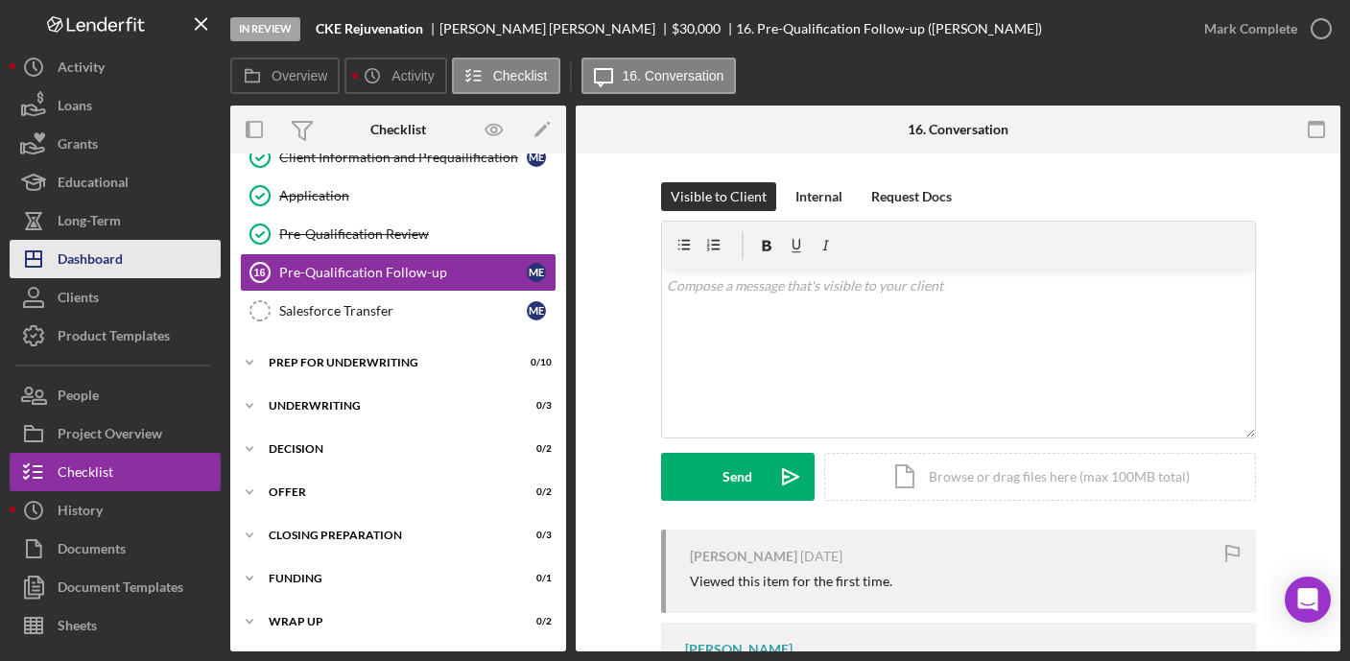
click at [118, 260] on div "Dashboard" at bounding box center [90, 261] width 65 height 43
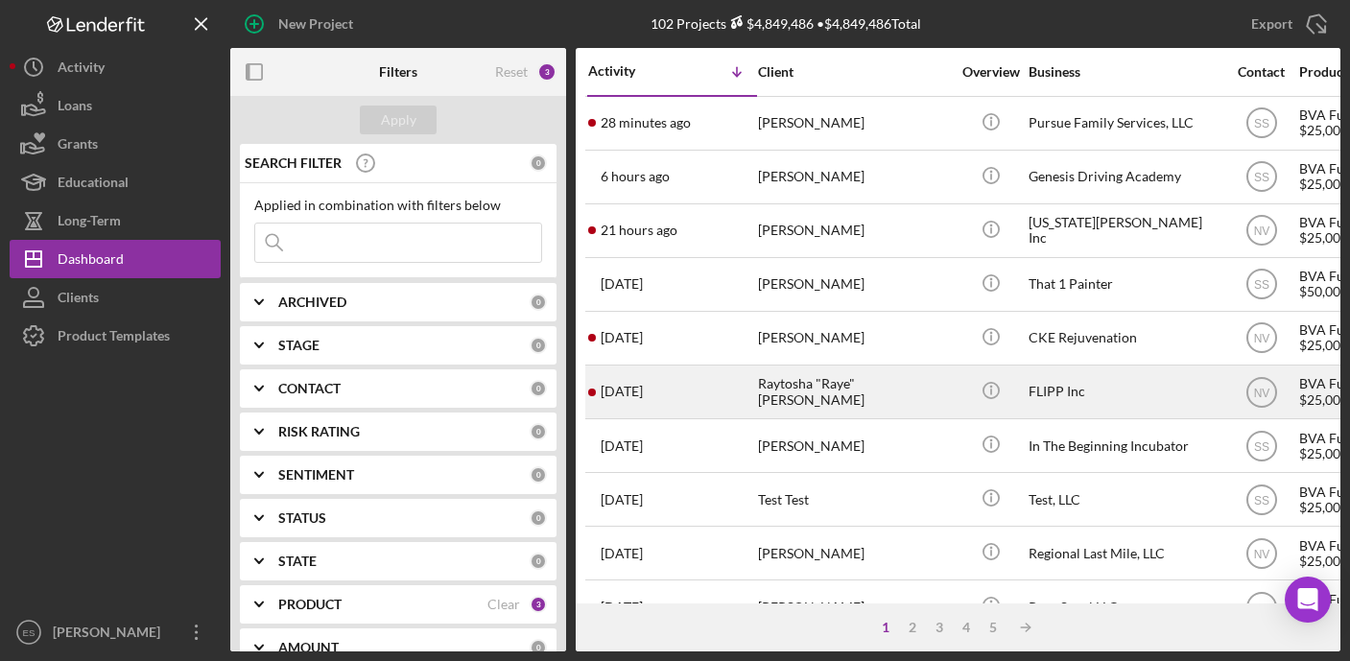
click at [864, 375] on div "Raytosha "Raye" [PERSON_NAME]" at bounding box center [854, 391] width 192 height 51
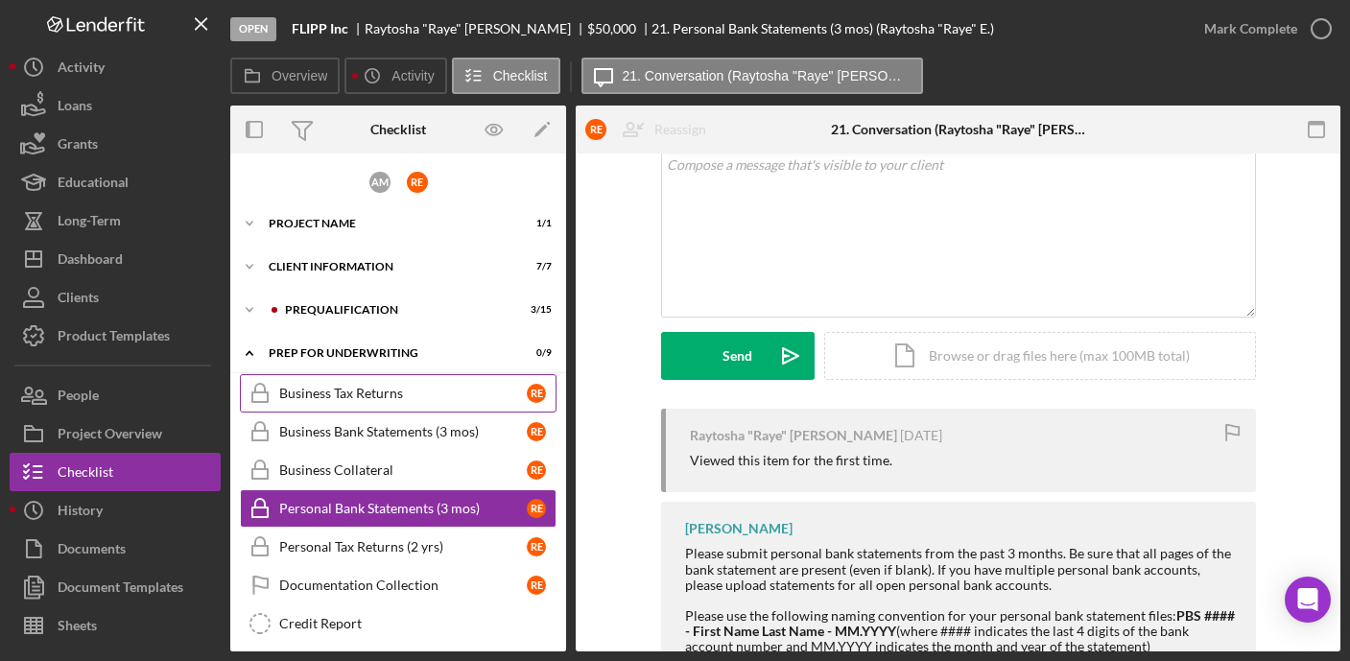
click at [368, 397] on div "Business Tax Returns" at bounding box center [402, 393] width 247 height 15
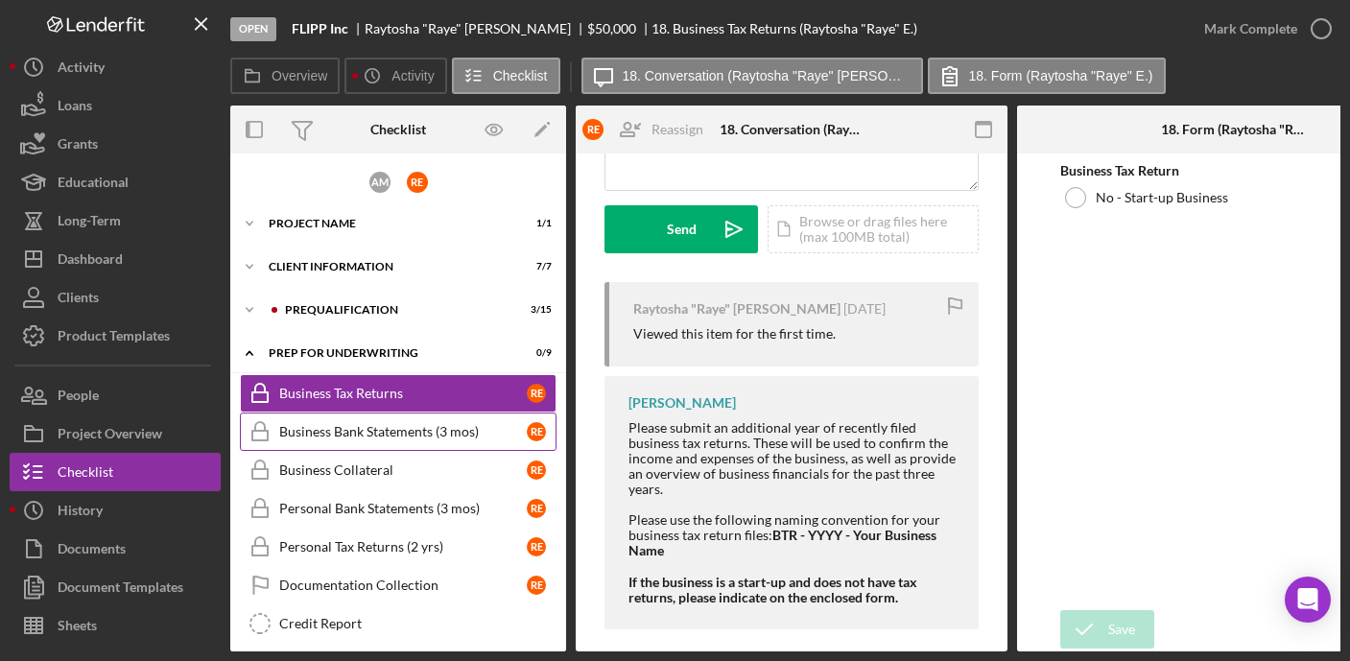
scroll to position [64, 0]
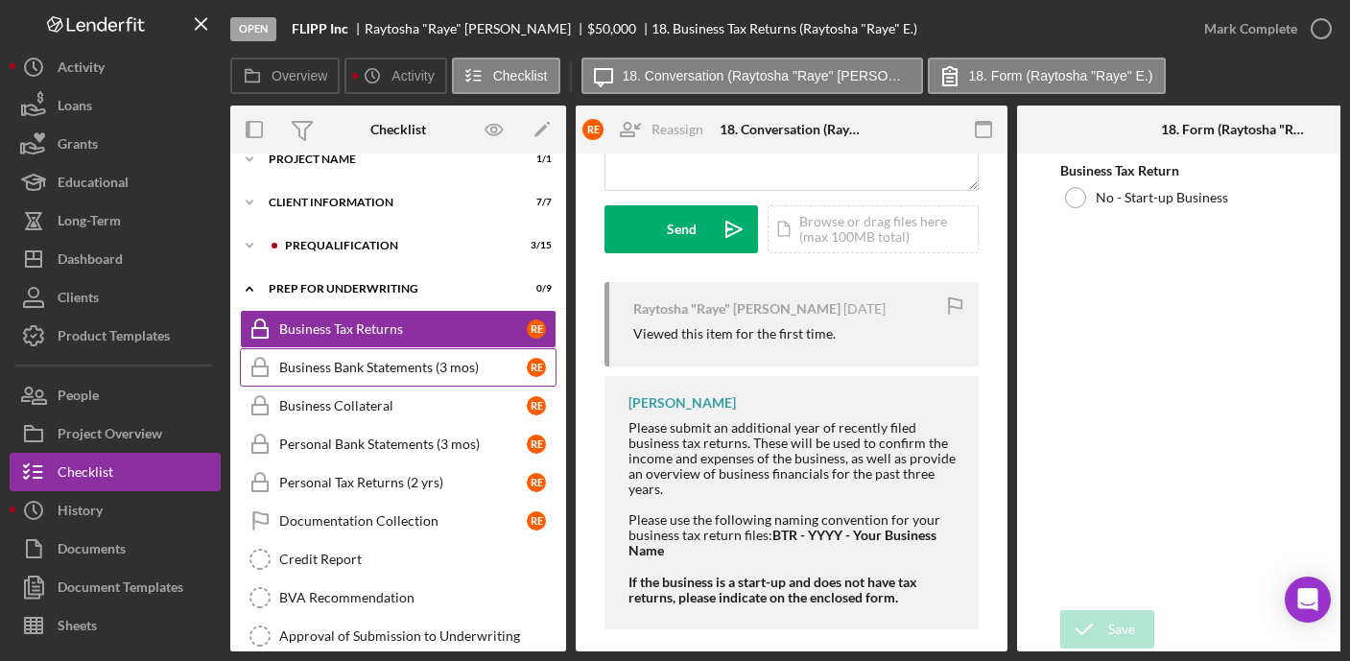
click at [446, 372] on div "Business Bank Statements (3 mos)" at bounding box center [402, 367] width 247 height 15
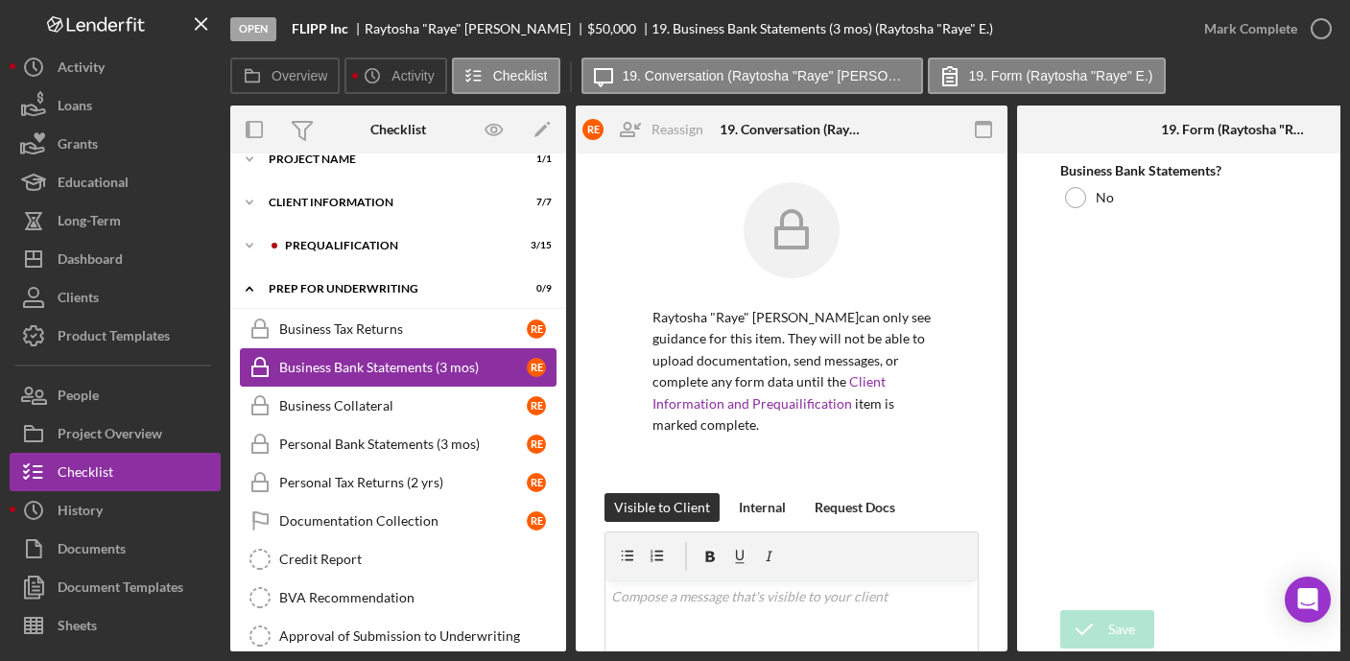
scroll to position [352, 0]
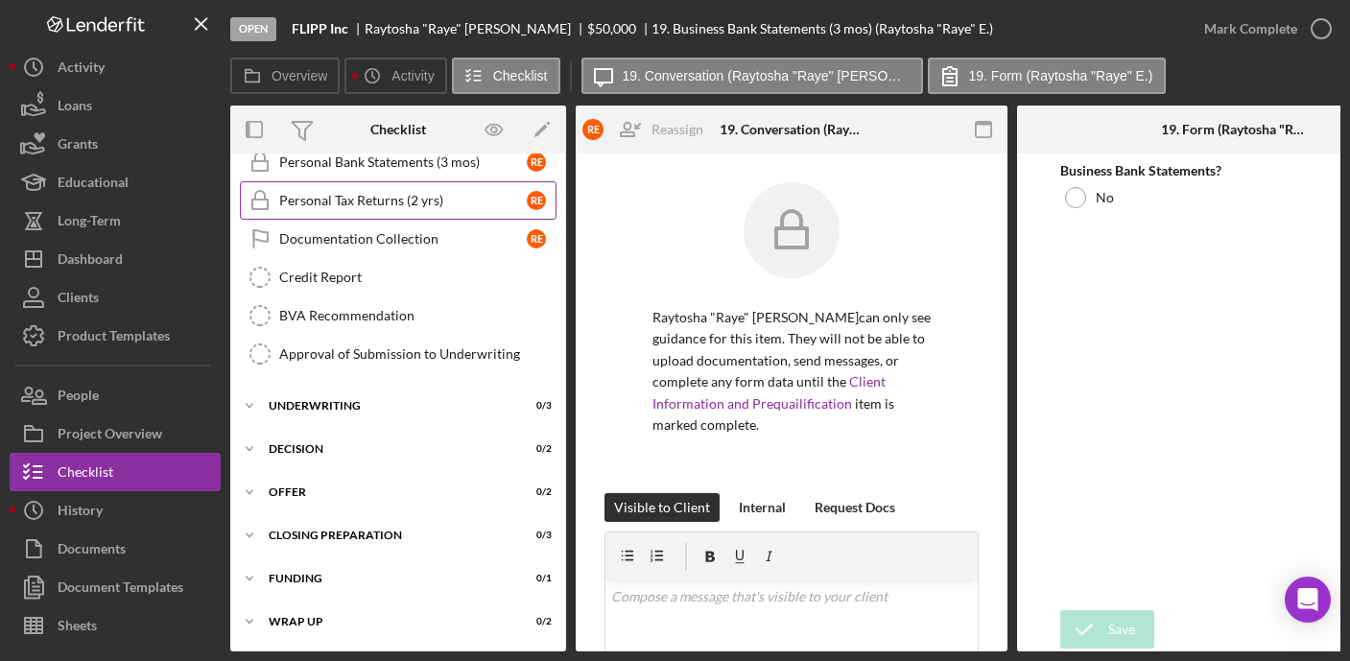
click at [415, 198] on div "Personal Tax Returns (2 yrs)" at bounding box center [402, 200] width 247 height 15
